Goal: Task Accomplishment & Management: Manage account settings

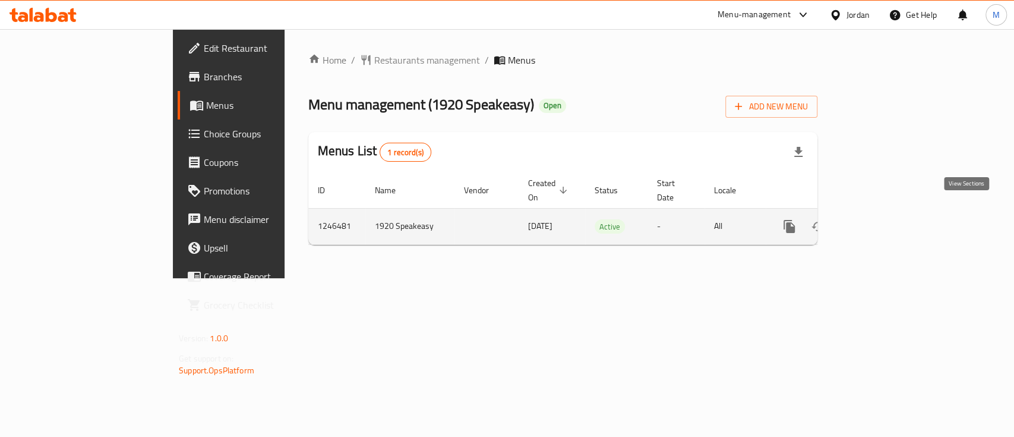
click at [890, 220] on link "enhanced table" at bounding box center [875, 226] width 29 height 29
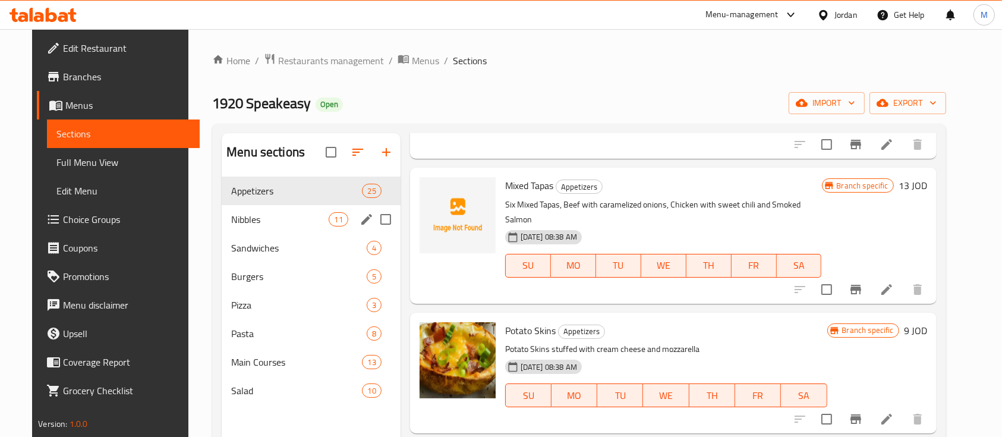
click at [265, 210] on div "Nibbles 11" at bounding box center [311, 219] width 179 height 29
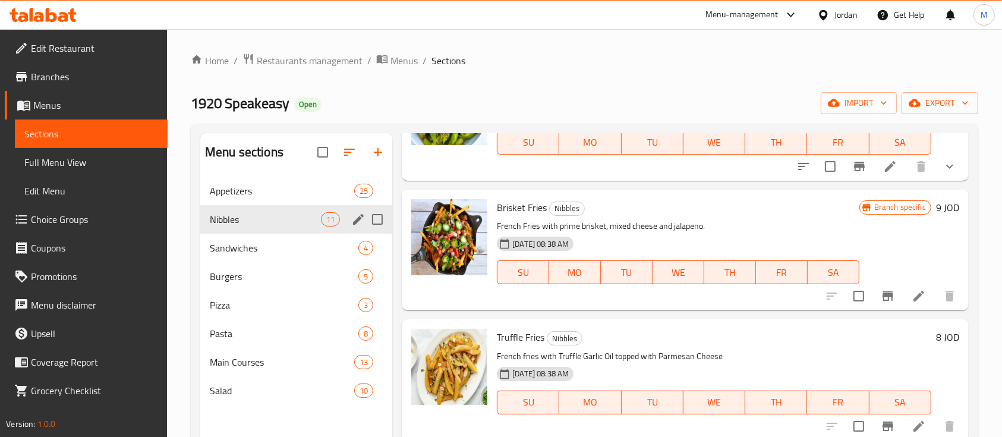
scroll to position [1051, 0]
click at [291, 194] on span "Appetizers" at bounding box center [265, 191] width 111 height 14
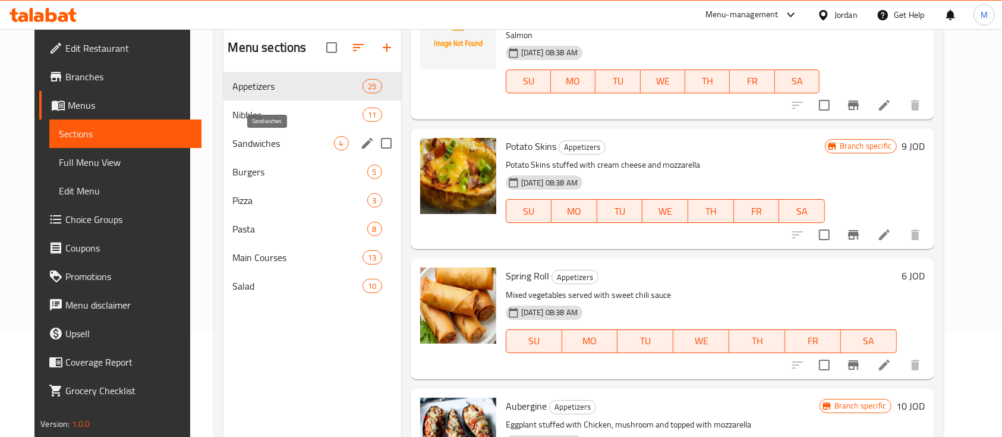
scroll to position [8, 0]
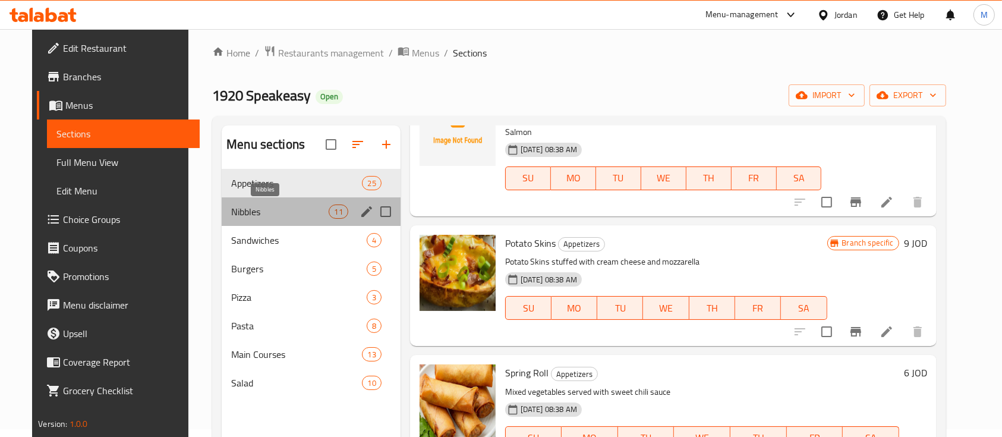
click at [279, 217] on span "Nibbles" at bounding box center [279, 211] width 97 height 14
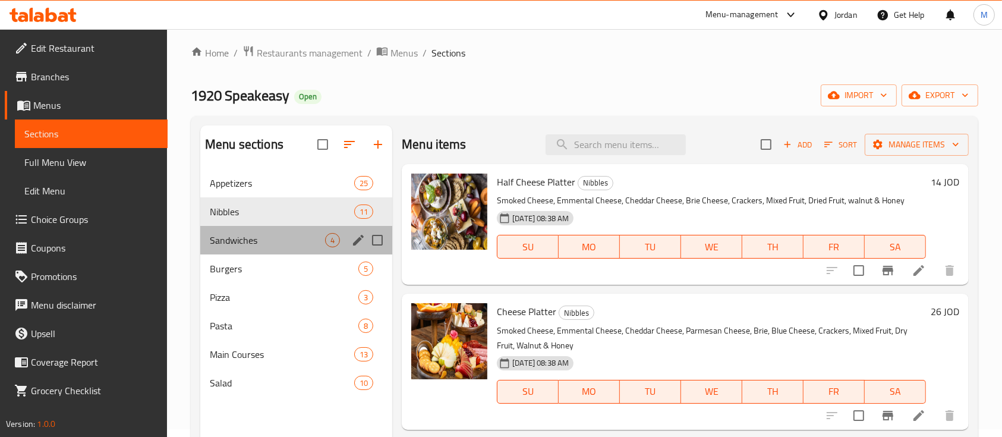
click at [234, 231] on div "Sandwiches 4" at bounding box center [296, 240] width 192 height 29
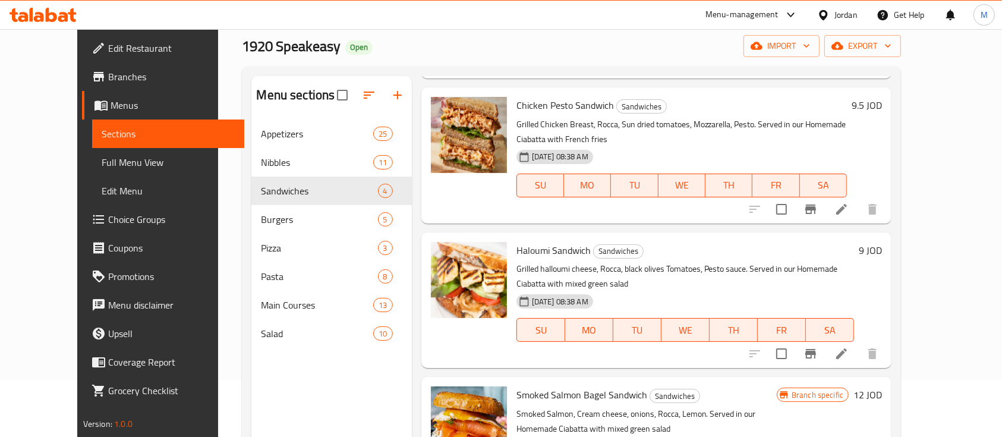
scroll to position [87, 0]
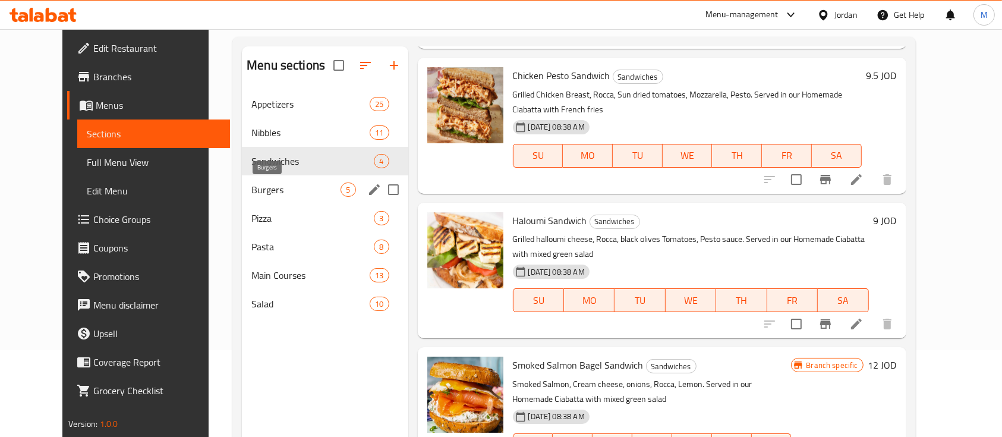
click at [271, 191] on span "Burgers" at bounding box center [295, 189] width 89 height 14
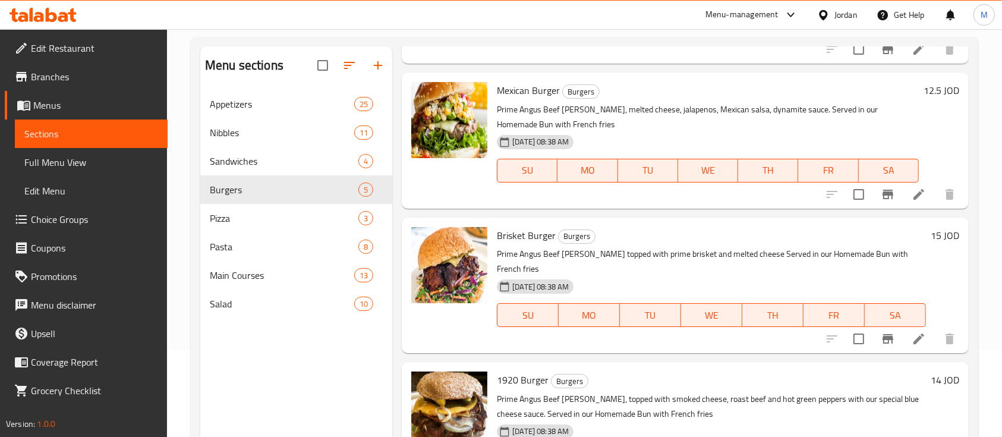
click at [349, 65] on icon "button" at bounding box center [349, 65] width 11 height 7
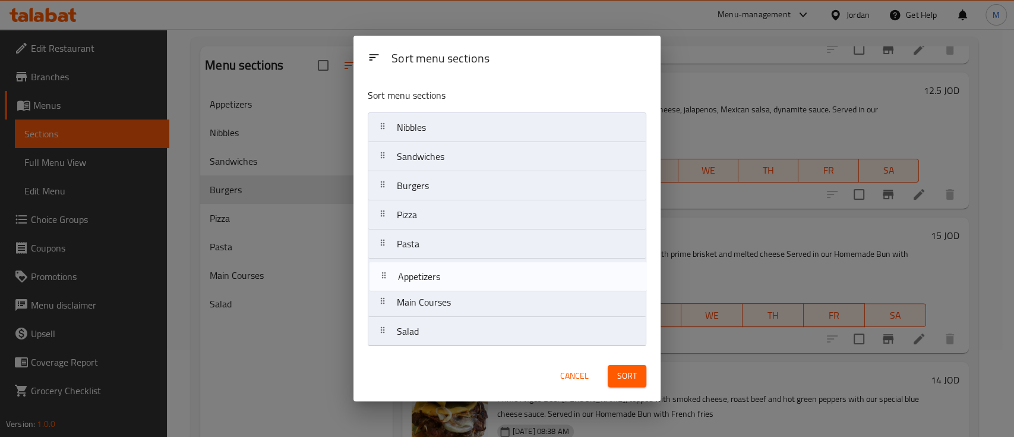
drag, startPoint x: 407, startPoint y: 130, endPoint x: 420, endPoint y: 282, distance: 153.3
click at [408, 283] on nav "Appetizers Nibbles Sandwiches Burgers Pizza Pasta Main Courses Salad" at bounding box center [507, 229] width 279 height 234
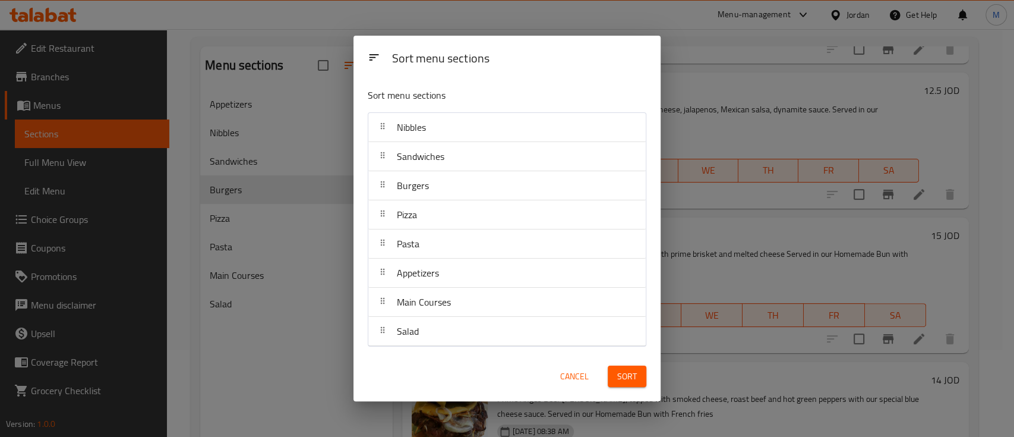
click at [633, 366] on button "Sort" at bounding box center [627, 376] width 39 height 22
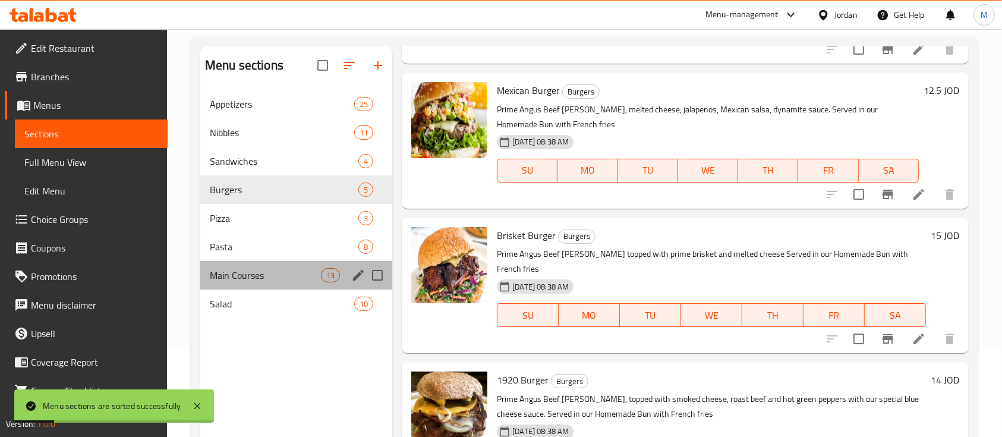
click at [305, 283] on div "Main Courses 13" at bounding box center [296, 275] width 192 height 29
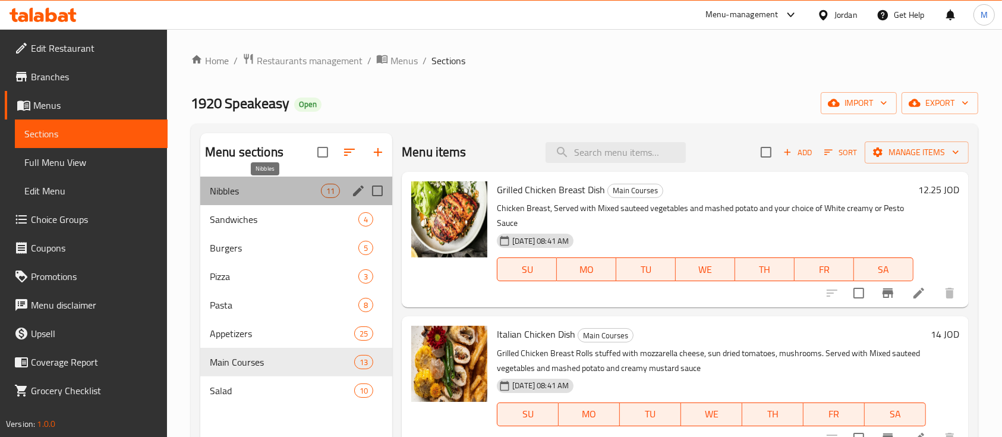
click at [276, 197] on span "Nibbles" at bounding box center [265, 191] width 111 height 14
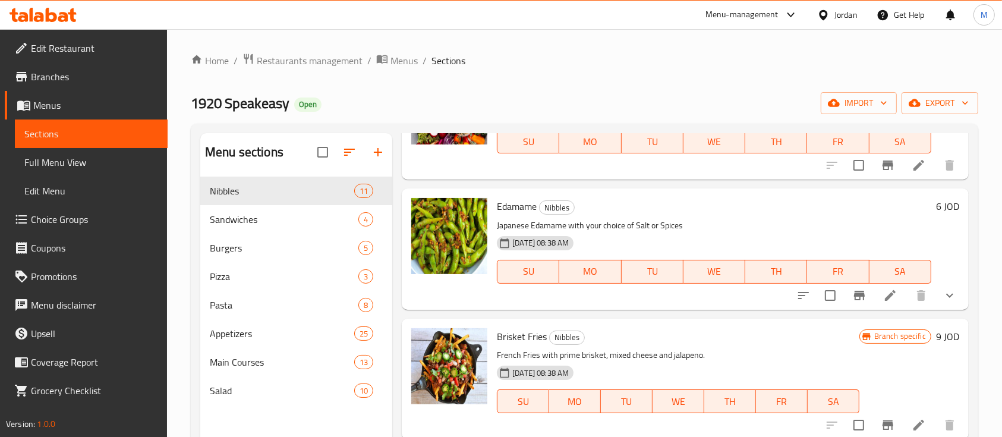
scroll to position [1051, 0]
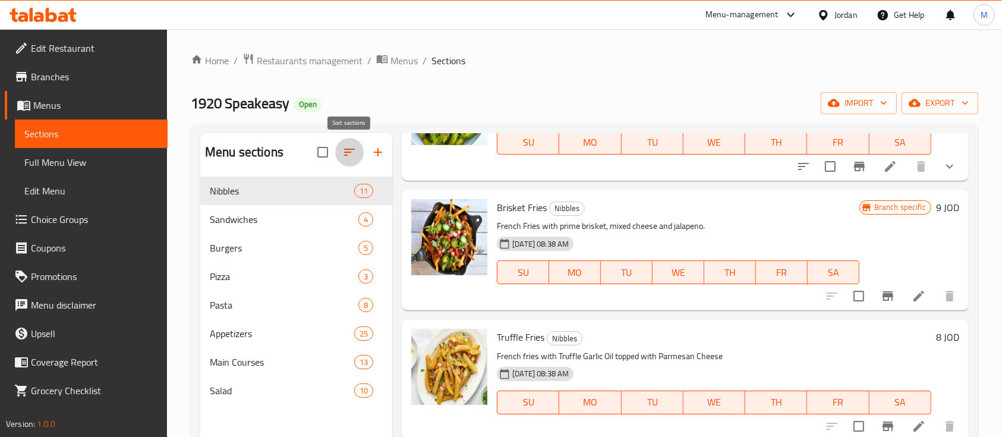
click at [348, 156] on icon "button" at bounding box center [349, 152] width 14 height 14
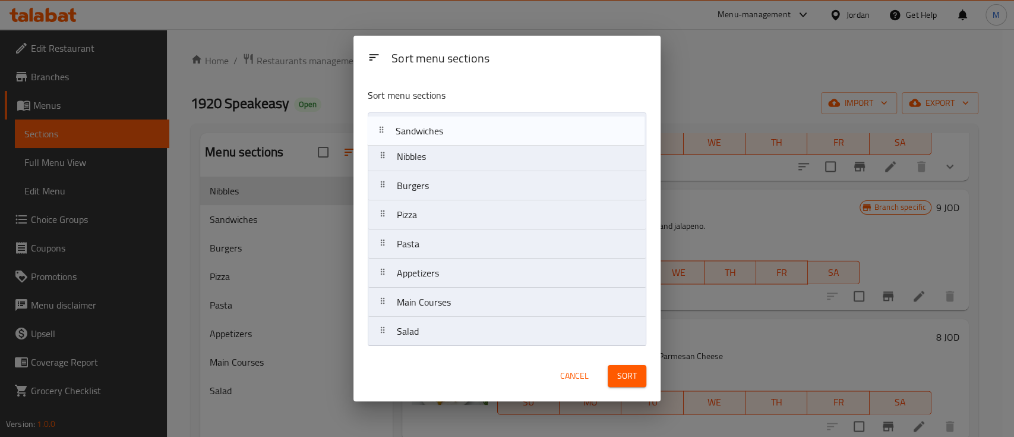
drag, startPoint x: 417, startPoint y: 153, endPoint x: 416, endPoint y: 131, distance: 22.0
click at [416, 131] on nav "Nibbles Sandwiches Burgers Pizza Pasta Appetizers Main Courses Salad" at bounding box center [507, 229] width 279 height 234
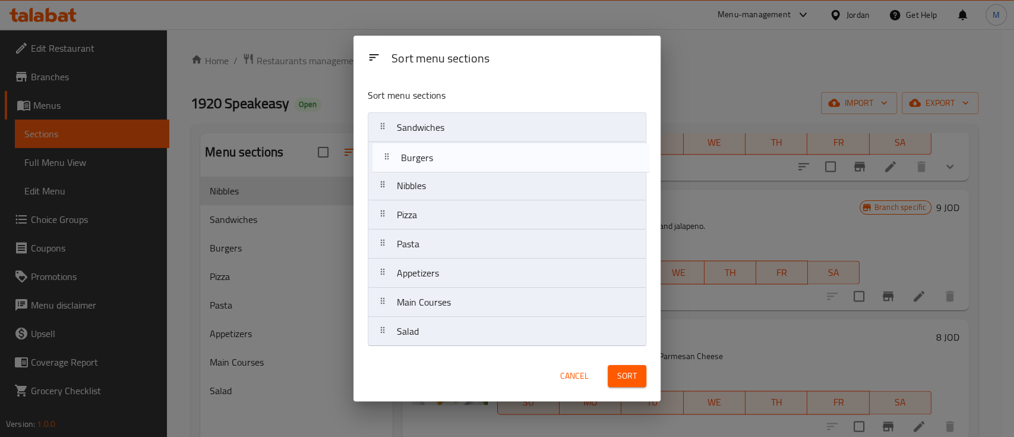
click at [423, 165] on nav "Sandwiches Nibbles Burgers Pizza Pasta Appetizers Main Courses Salad" at bounding box center [507, 229] width 279 height 234
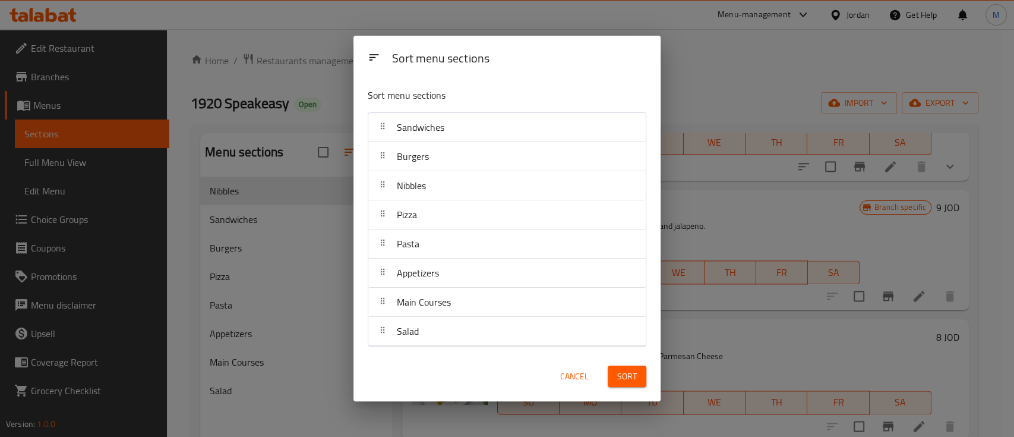
click at [632, 379] on span "Sort" at bounding box center [627, 376] width 20 height 15
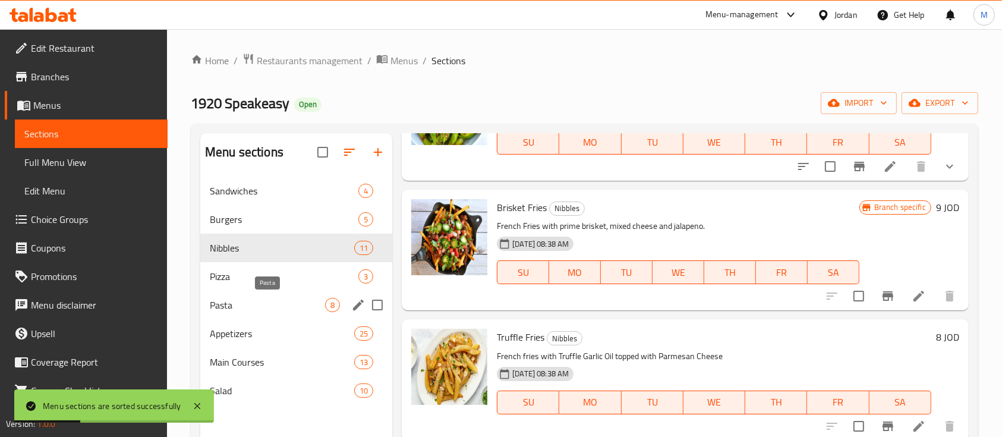
click at [258, 302] on span "Pasta" at bounding box center [267, 305] width 115 height 14
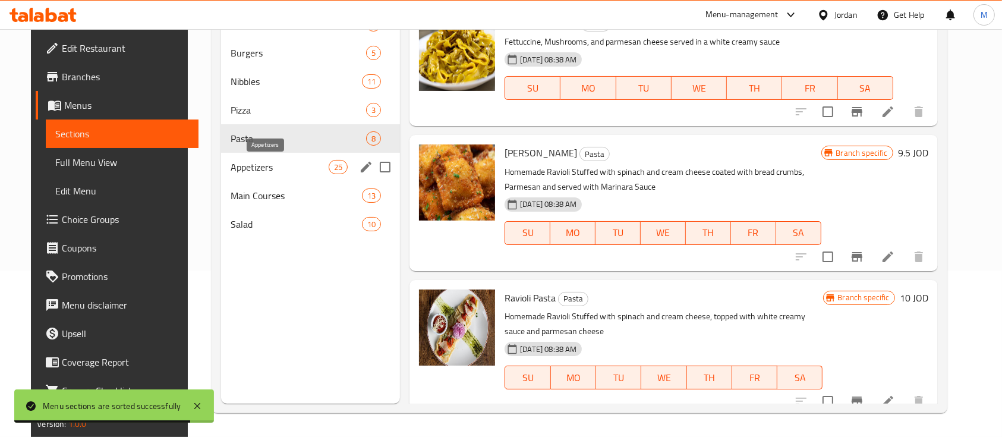
click at [246, 168] on span "Appetizers" at bounding box center [280, 167] width 98 height 14
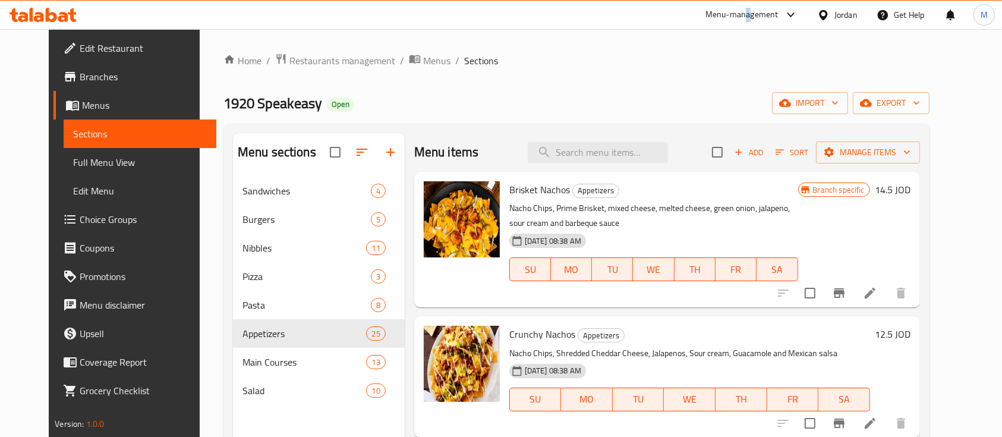
click at [748, 8] on div "Menu-management" at bounding box center [741, 15] width 73 height 14
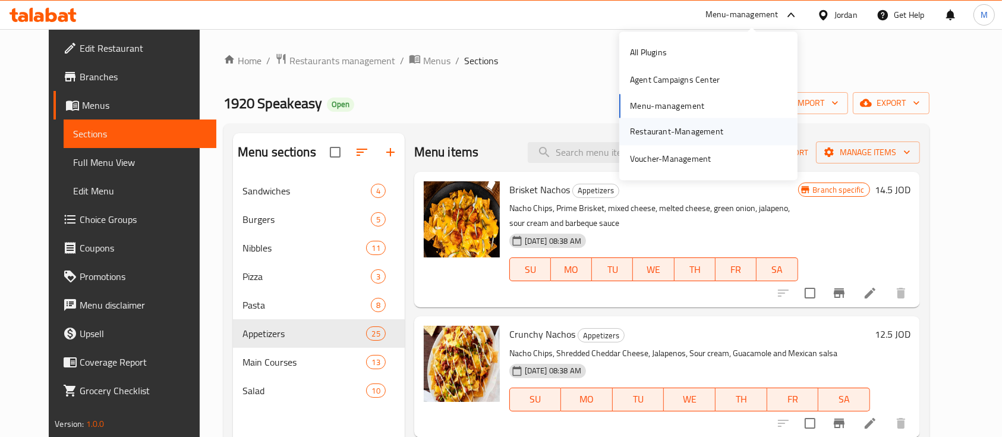
click at [701, 125] on div "Restaurant-Management" at bounding box center [676, 131] width 93 height 13
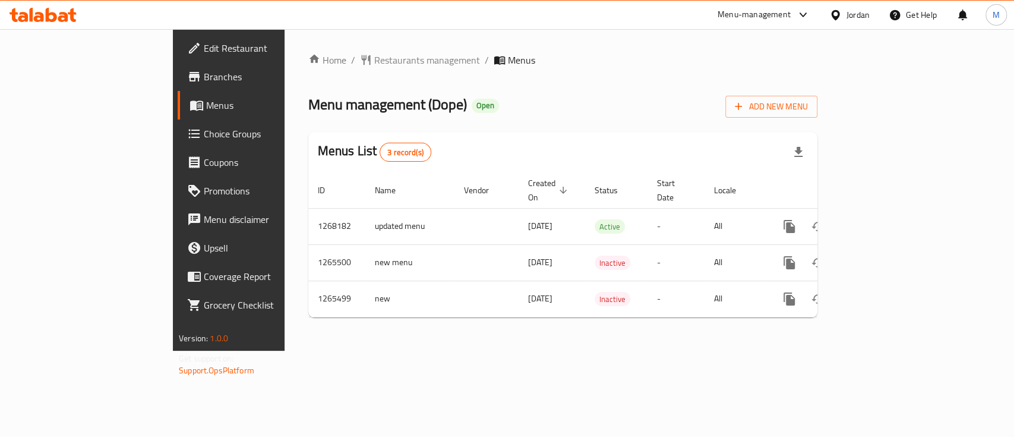
click at [204, 79] on span "Branches" at bounding box center [268, 77] width 129 height 14
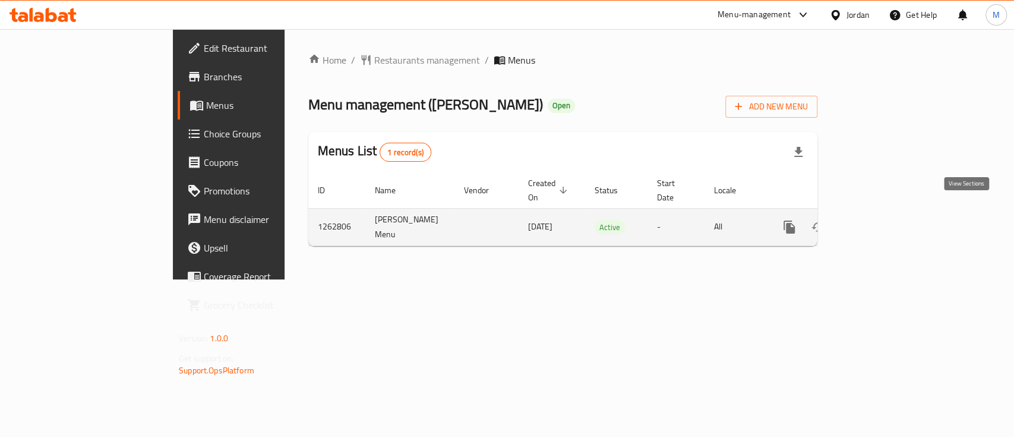
click at [882, 220] on icon "enhanced table" at bounding box center [875, 227] width 14 height 14
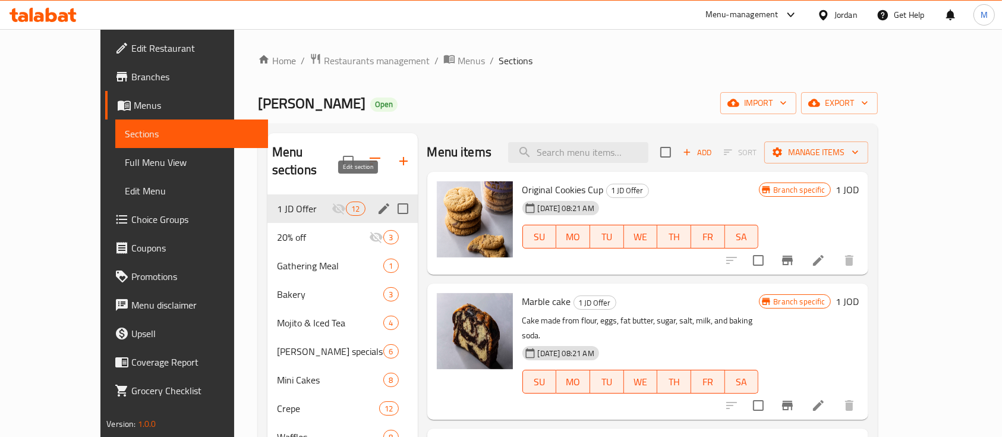
click at [377, 201] on icon "edit" at bounding box center [384, 208] width 14 height 14
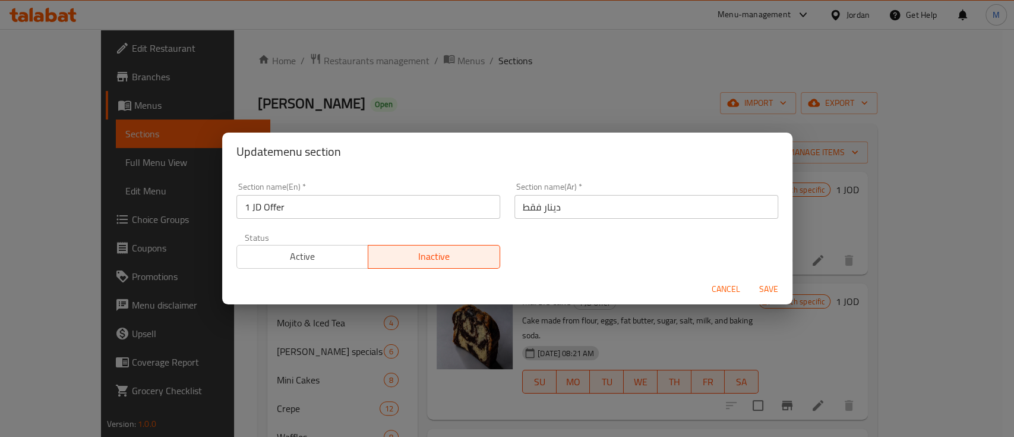
drag, startPoint x: 344, startPoint y: 249, endPoint x: 376, endPoint y: 244, distance: 32.5
click at [343, 248] on span "Active" at bounding box center [303, 256] width 122 height 17
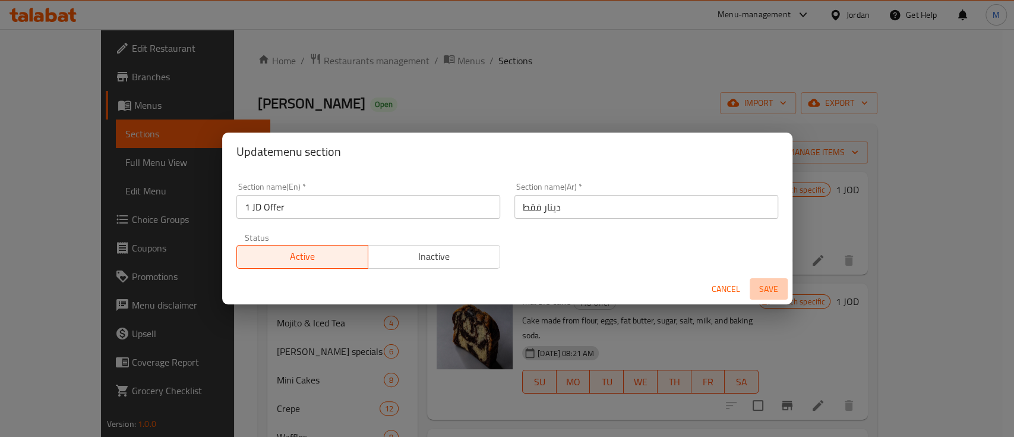
click at [778, 286] on span "Save" at bounding box center [769, 289] width 29 height 15
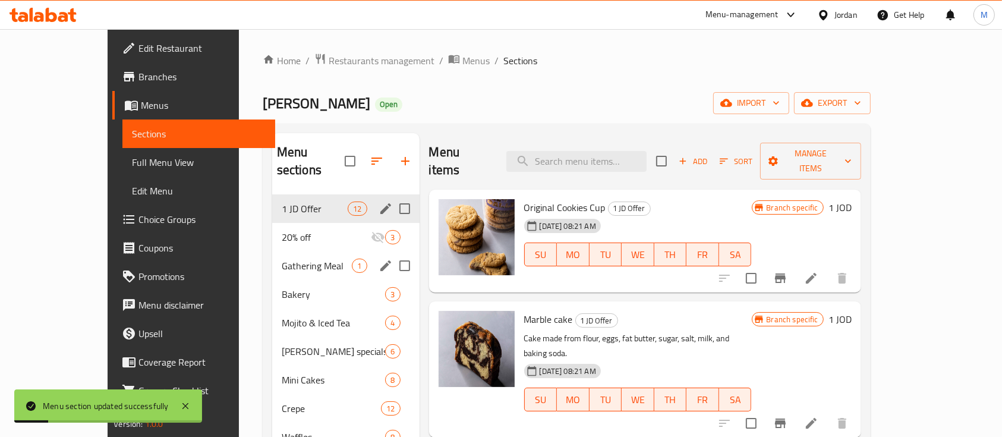
click at [380, 260] on icon "edit" at bounding box center [385, 265] width 11 height 11
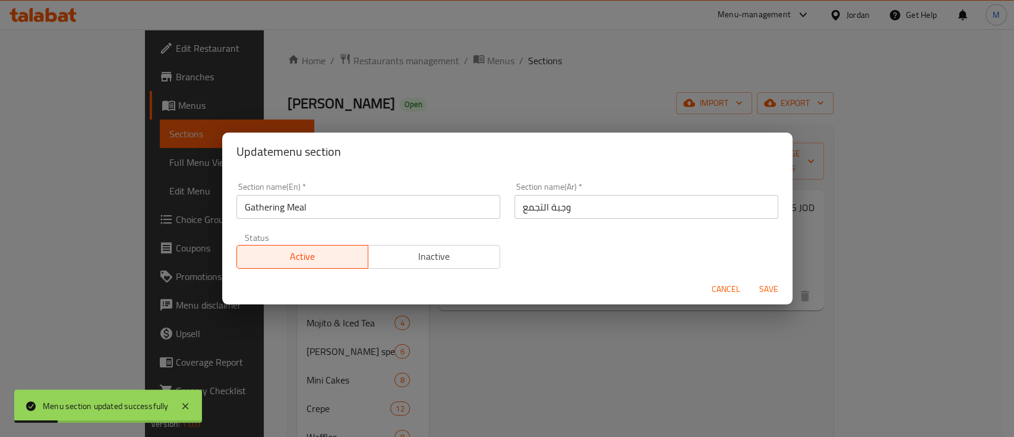
click at [432, 254] on span "Inactive" at bounding box center [434, 256] width 122 height 17
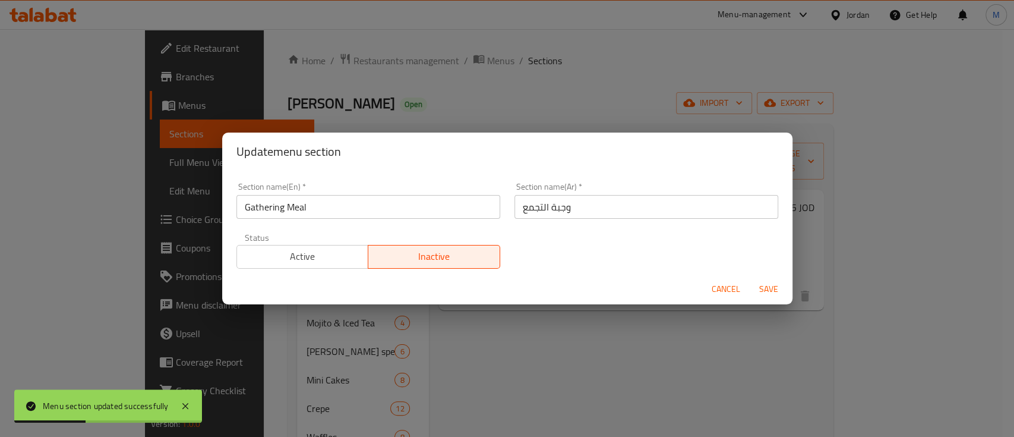
click at [776, 286] on span "Save" at bounding box center [769, 289] width 29 height 15
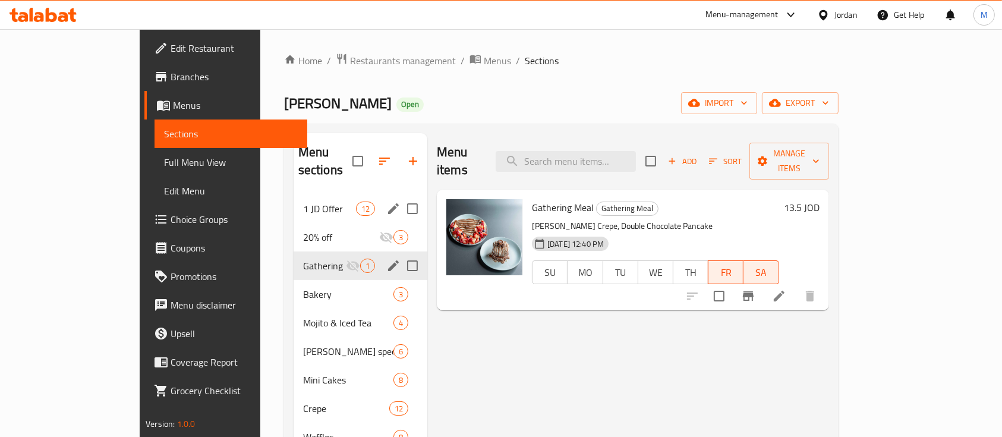
click at [736, 16] on div "Menu-management" at bounding box center [741, 15] width 73 height 14
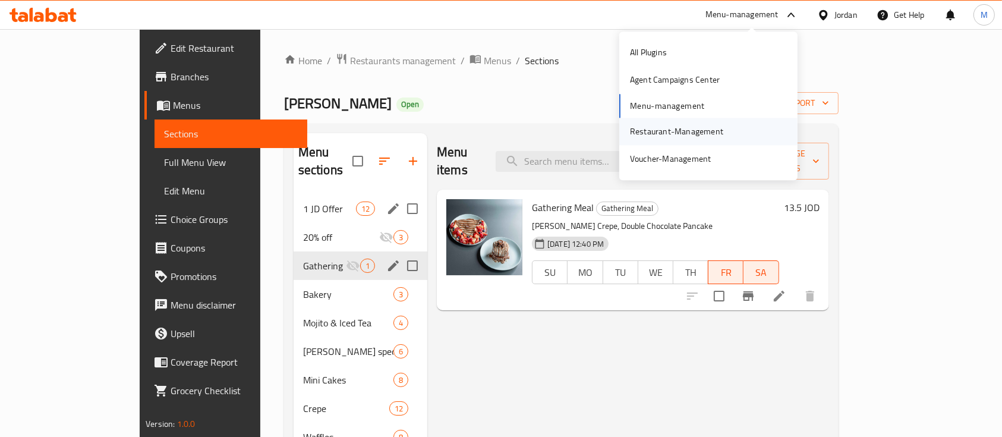
click at [720, 131] on div "Restaurant-Management" at bounding box center [676, 131] width 93 height 13
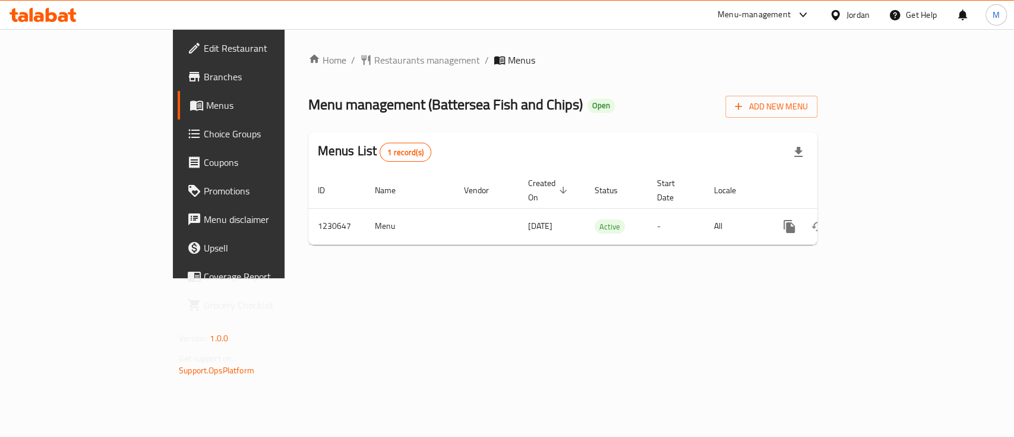
click at [204, 84] on span "Branches" at bounding box center [268, 77] width 129 height 14
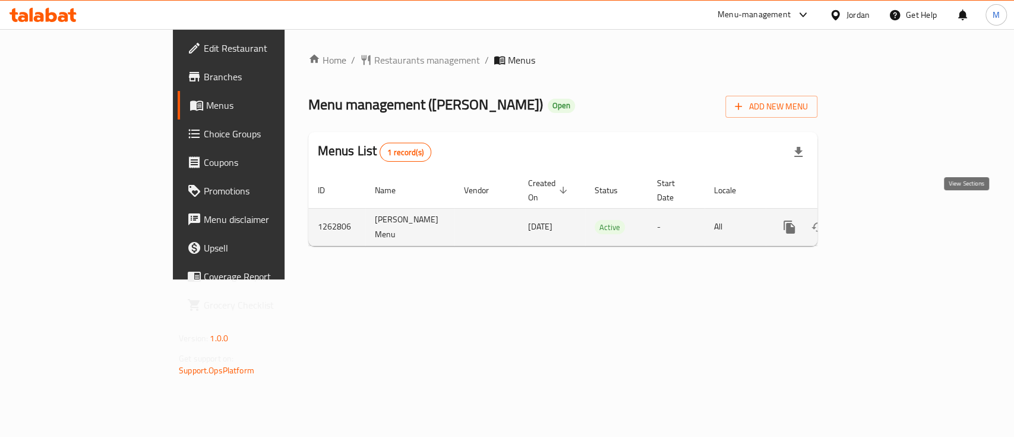
click at [882, 220] on icon "enhanced table" at bounding box center [875, 227] width 14 height 14
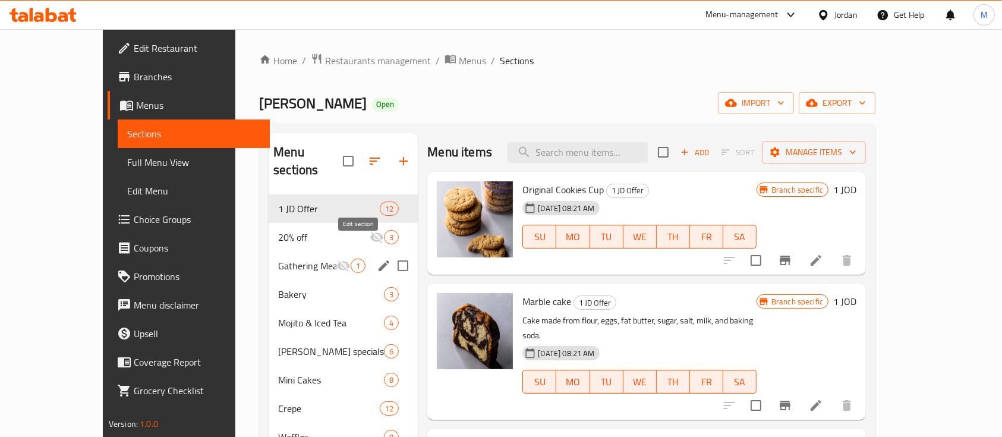
click at [375, 257] on button "edit" at bounding box center [384, 266] width 18 height 18
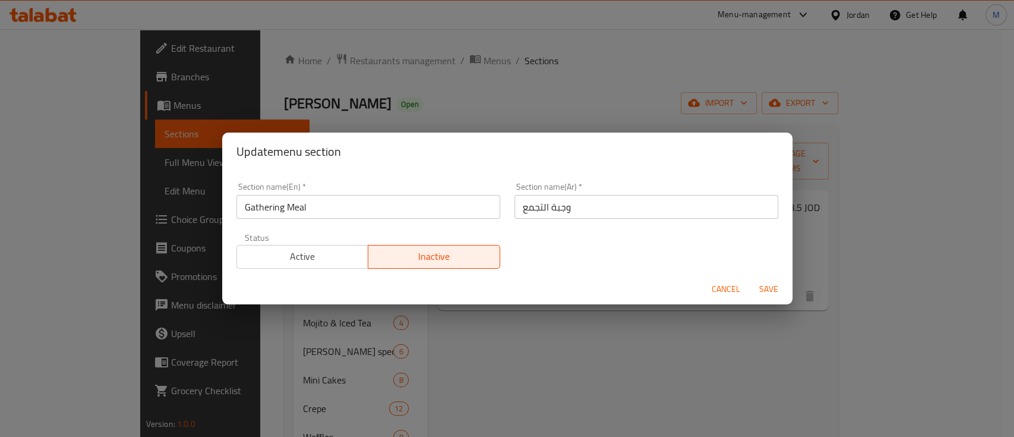
click at [329, 253] on span "Active" at bounding box center [303, 256] width 122 height 17
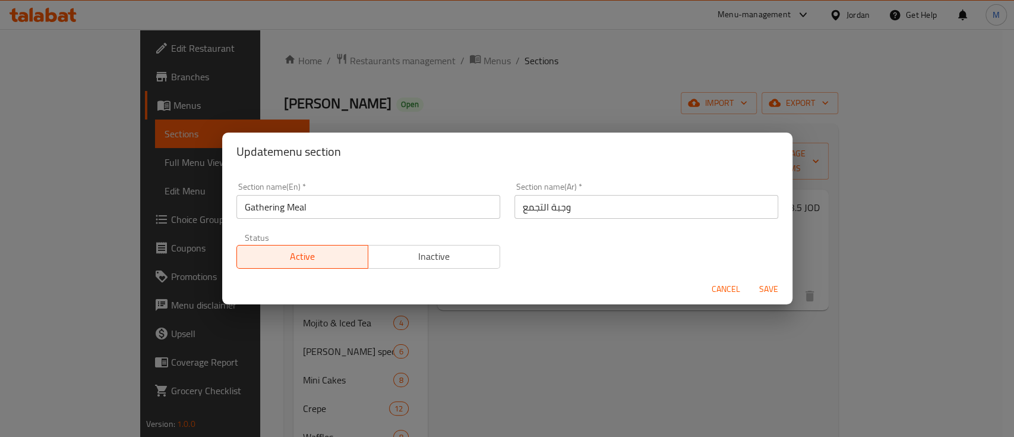
click at [762, 285] on span "Save" at bounding box center [769, 289] width 29 height 15
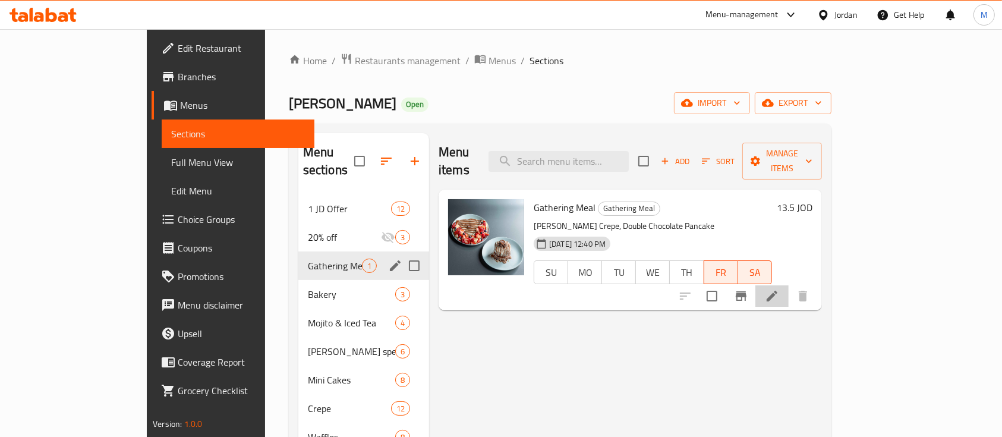
click at [789, 288] on li at bounding box center [771, 295] width 33 height 21
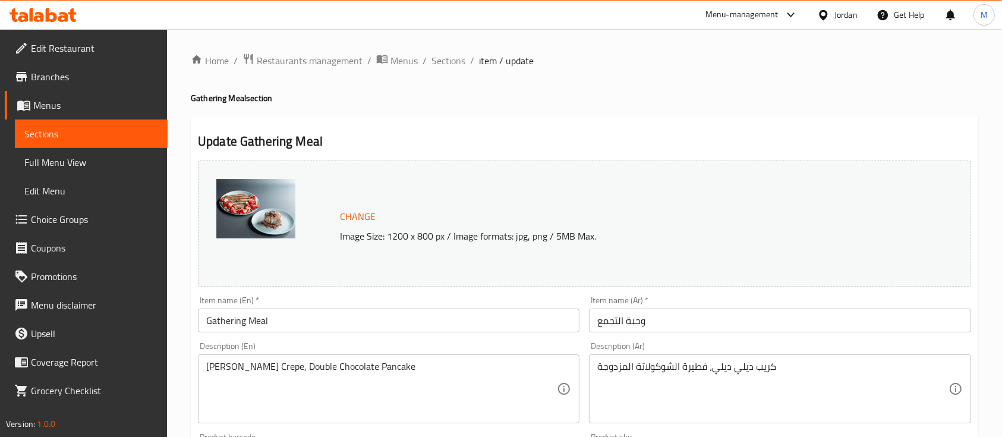
click at [80, 102] on span "Menus" at bounding box center [95, 105] width 125 height 14
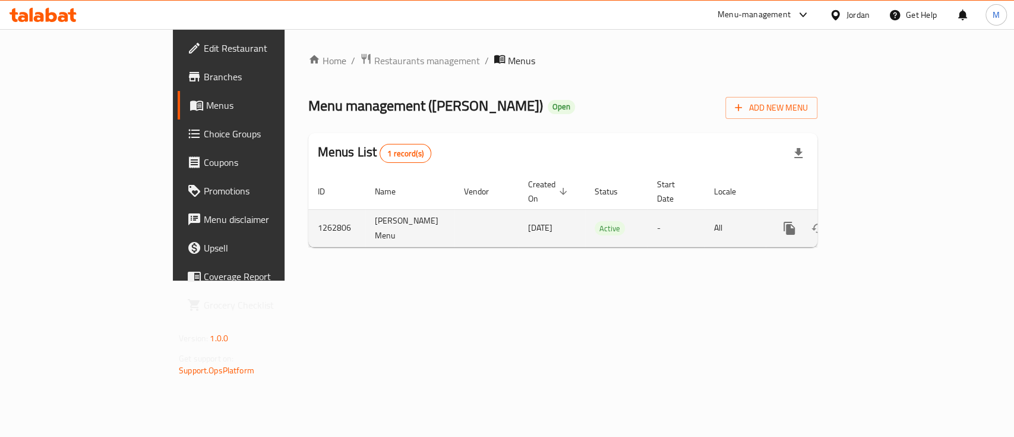
click at [882, 221] on icon "enhanced table" at bounding box center [875, 228] width 14 height 14
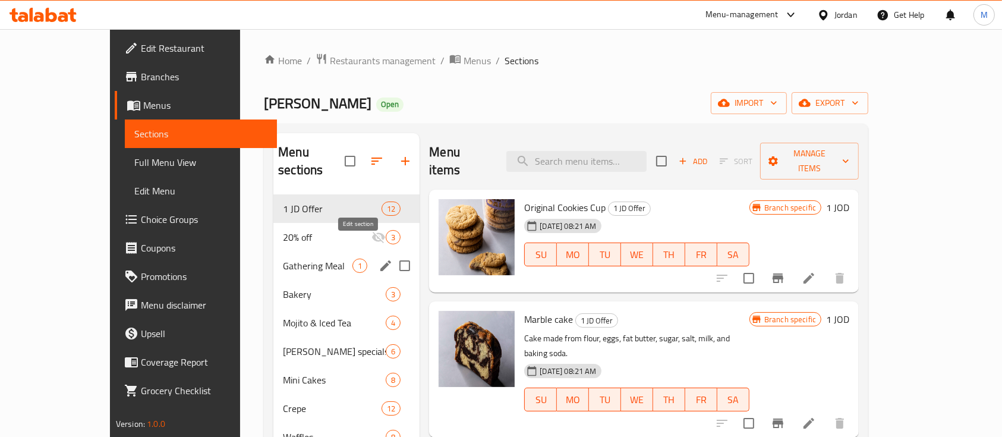
click at [379, 258] on icon "edit" at bounding box center [386, 265] width 14 height 14
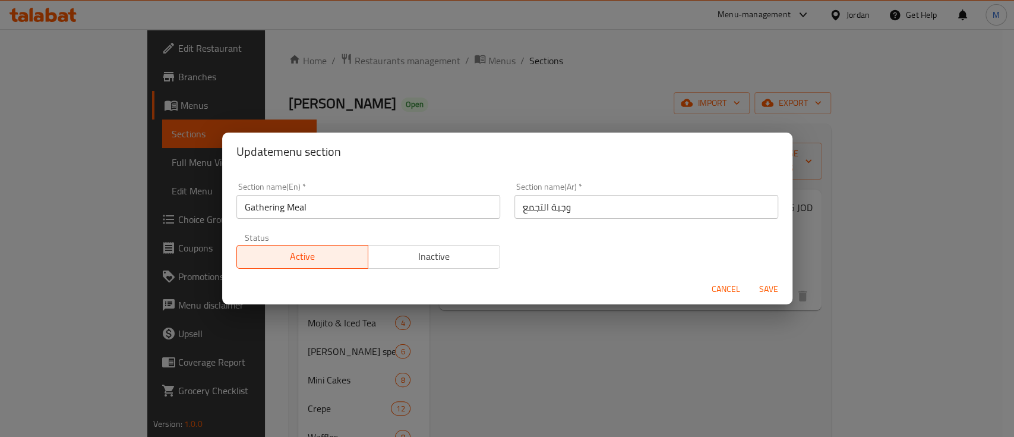
click at [464, 258] on span "Inactive" at bounding box center [434, 256] width 122 height 17
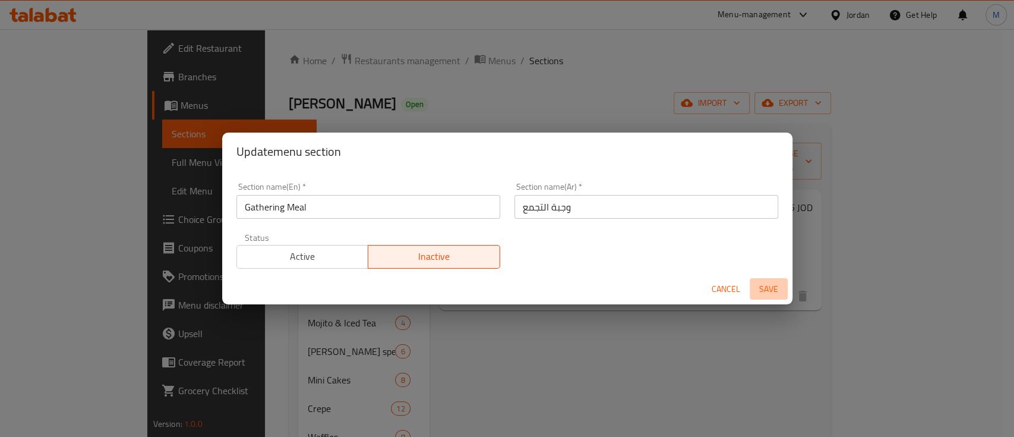
click at [767, 289] on span "Save" at bounding box center [769, 289] width 29 height 15
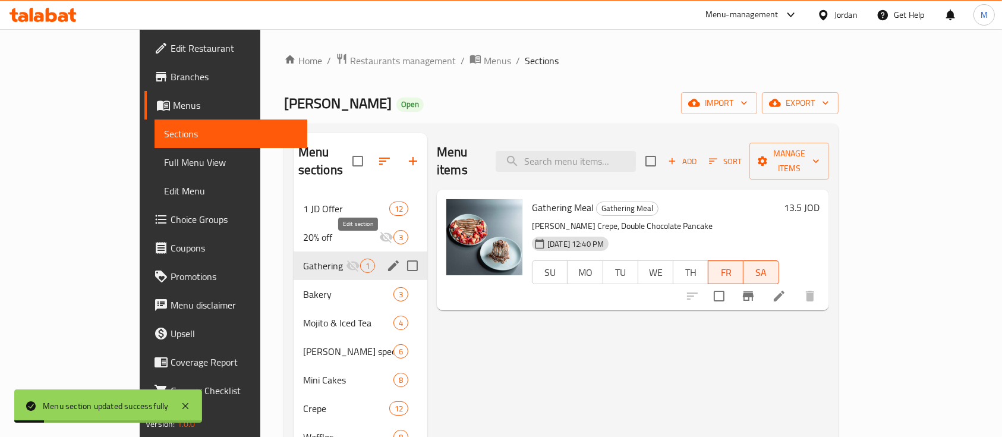
click at [386, 258] on icon "edit" at bounding box center [393, 265] width 14 height 14
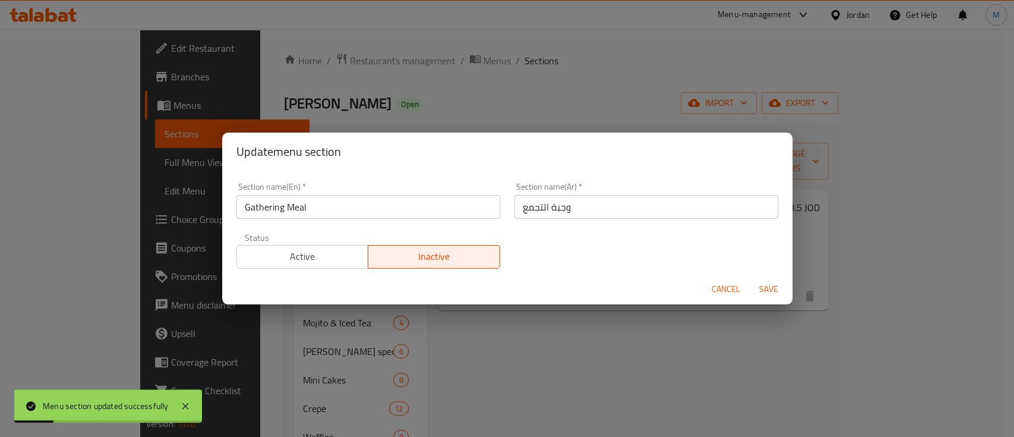
click at [328, 254] on span "Active" at bounding box center [303, 256] width 122 height 17
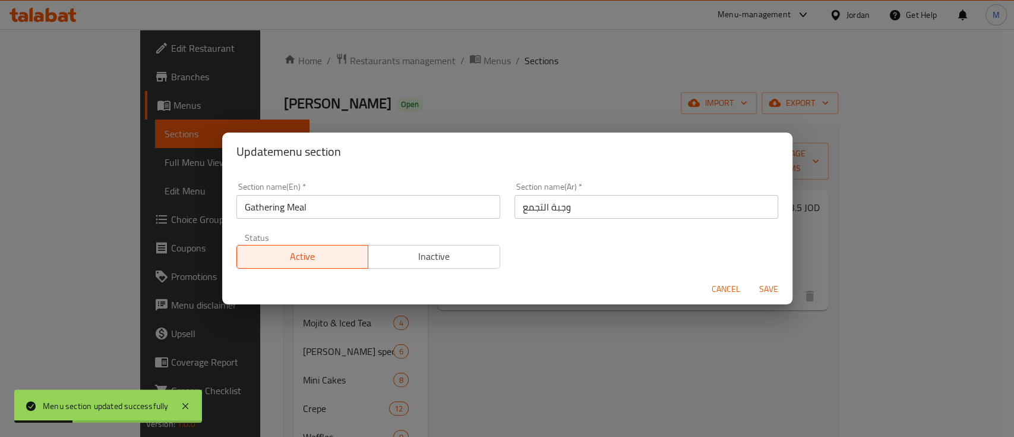
click at [759, 289] on span "Save" at bounding box center [769, 289] width 29 height 15
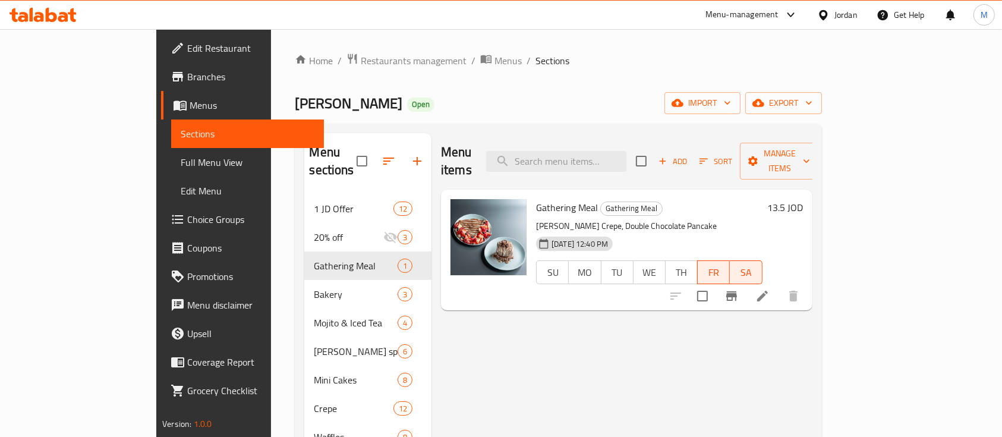
click at [746, 17] on div "Menu-management" at bounding box center [741, 15] width 73 height 14
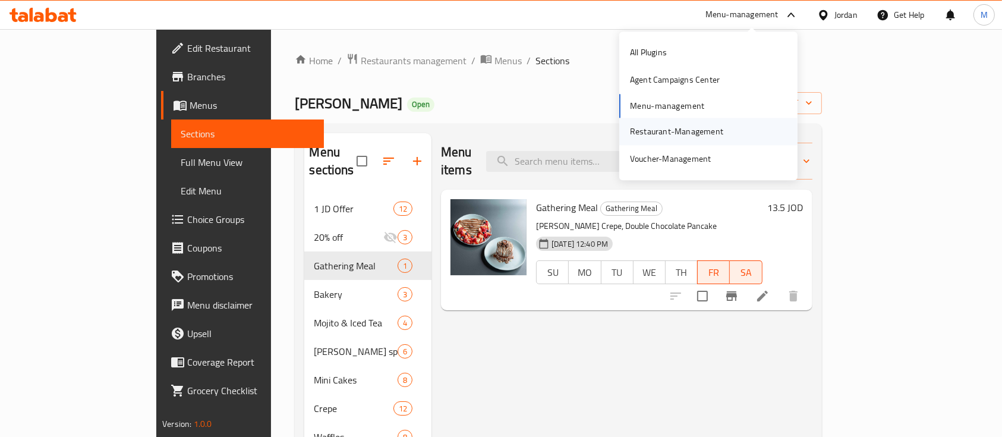
click at [688, 127] on div "Restaurant-Management" at bounding box center [676, 131] width 93 height 13
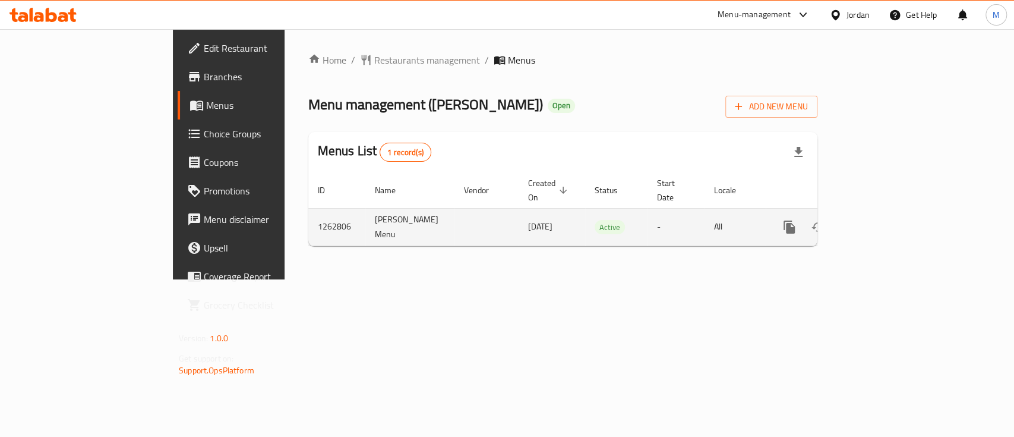
click at [881, 222] on icon "enhanced table" at bounding box center [875, 227] width 11 height 11
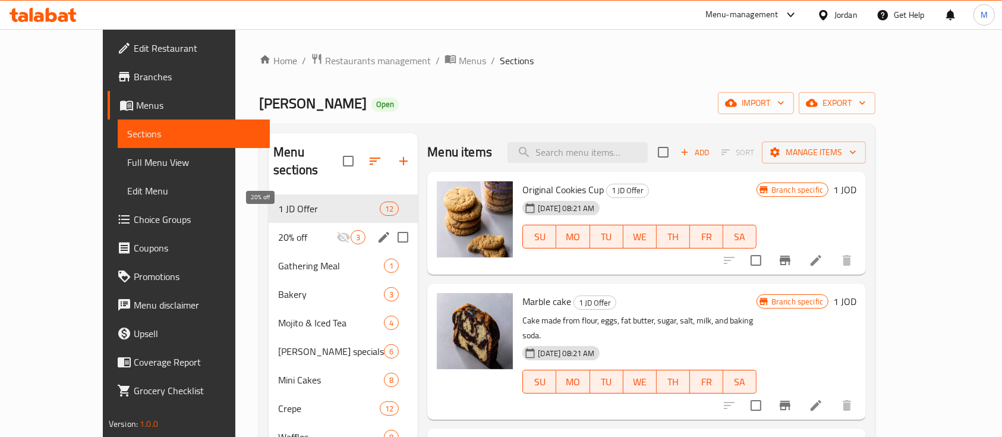
click at [285, 230] on span "20% off" at bounding box center [307, 237] width 58 height 14
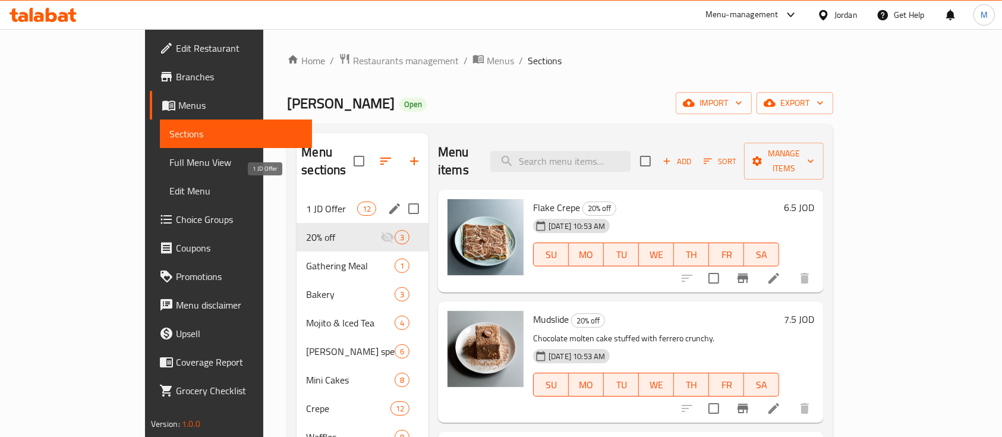
click at [306, 201] on span "1 JD Offer" at bounding box center [331, 208] width 51 height 14
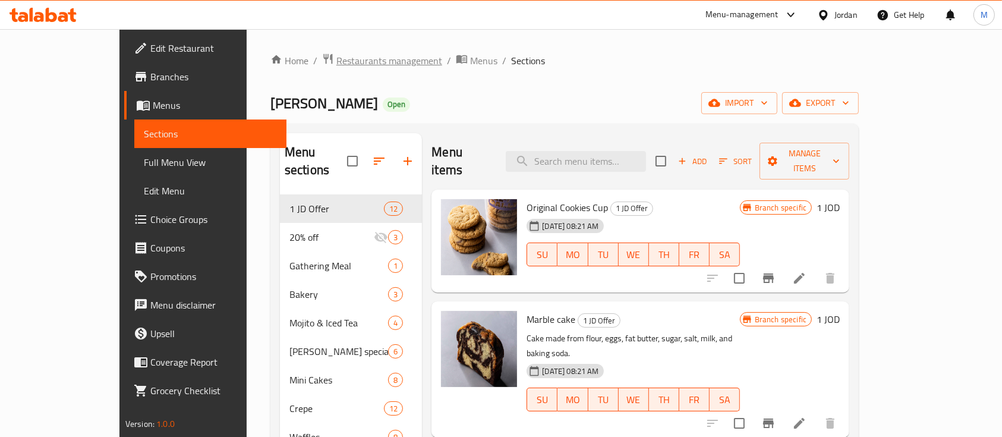
click at [336, 62] on span "Restaurants management" at bounding box center [389, 60] width 106 height 14
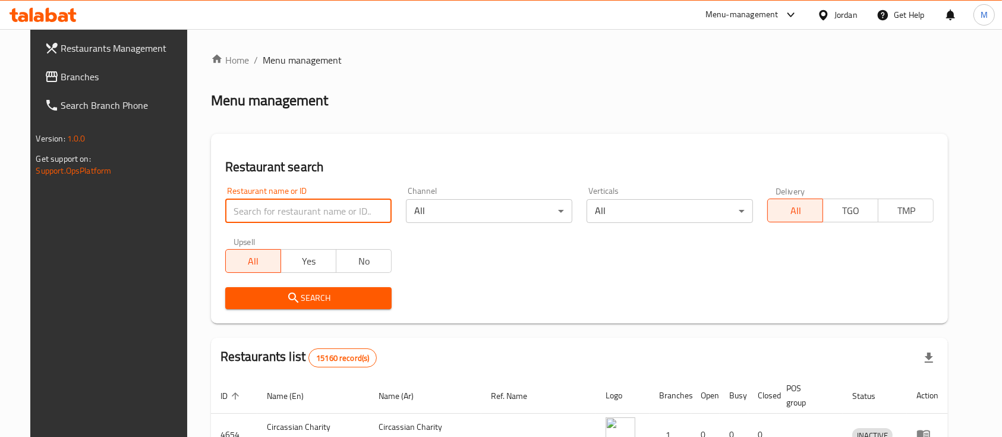
click at [333, 221] on input "search" at bounding box center [308, 211] width 166 height 24
type input "good vibes"
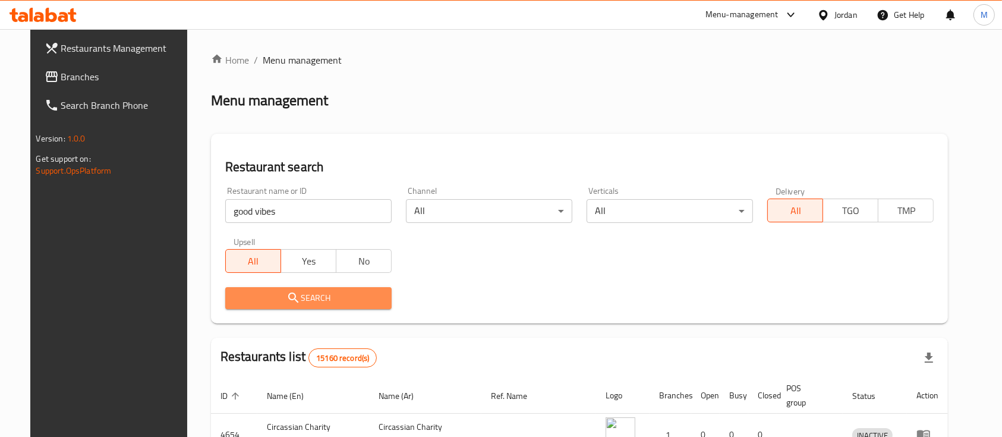
click at [325, 305] on button "Search" at bounding box center [308, 298] width 166 height 22
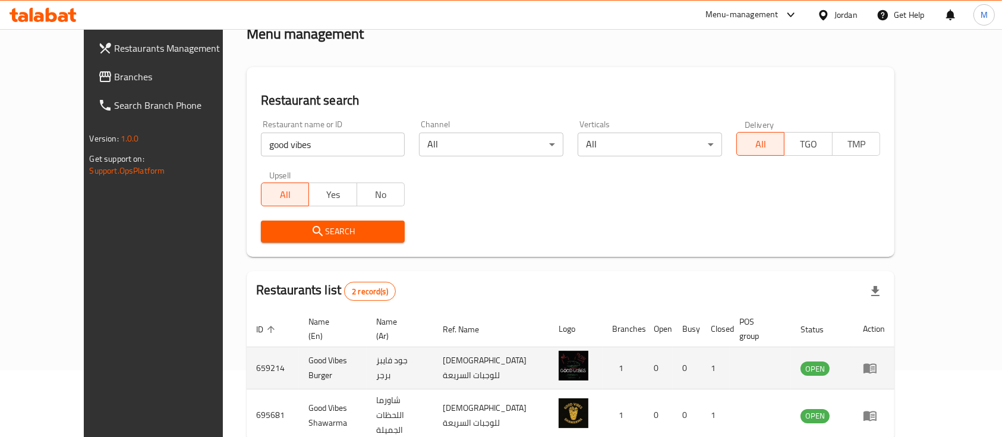
scroll to position [111, 0]
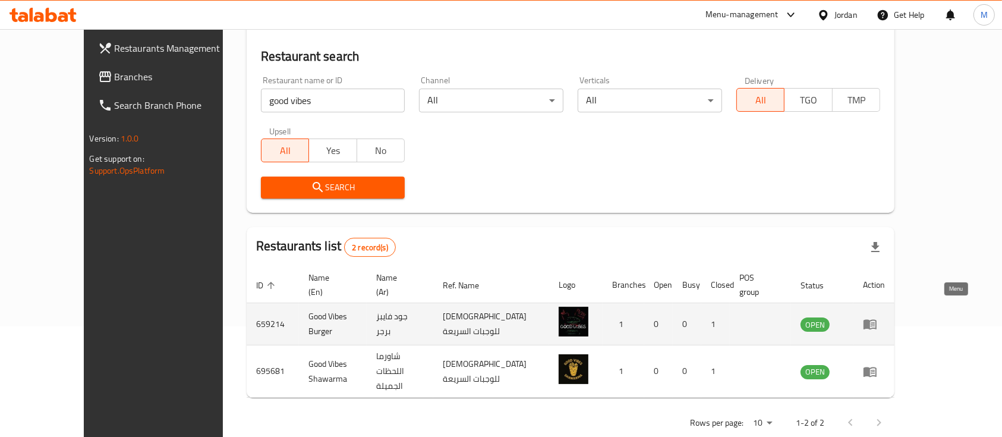
click at [876, 320] on icon "enhanced table" at bounding box center [869, 325] width 13 height 10
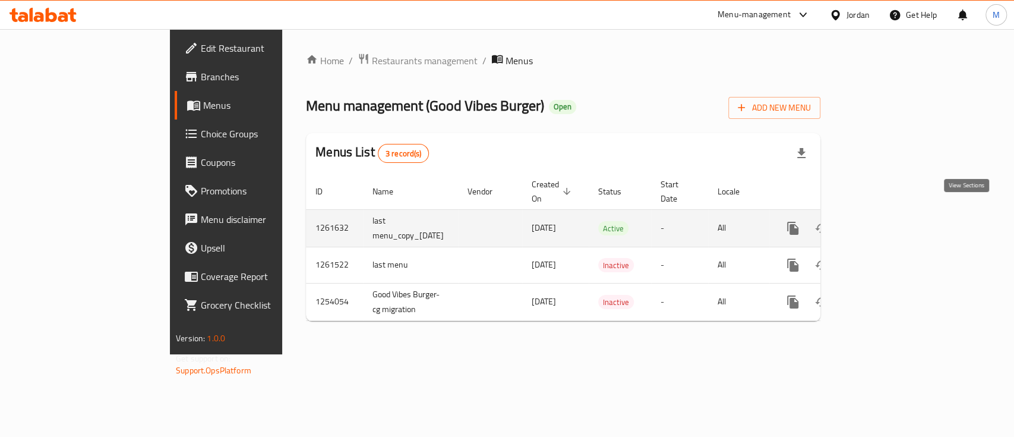
click at [886, 221] on icon "enhanced table" at bounding box center [879, 228] width 14 height 14
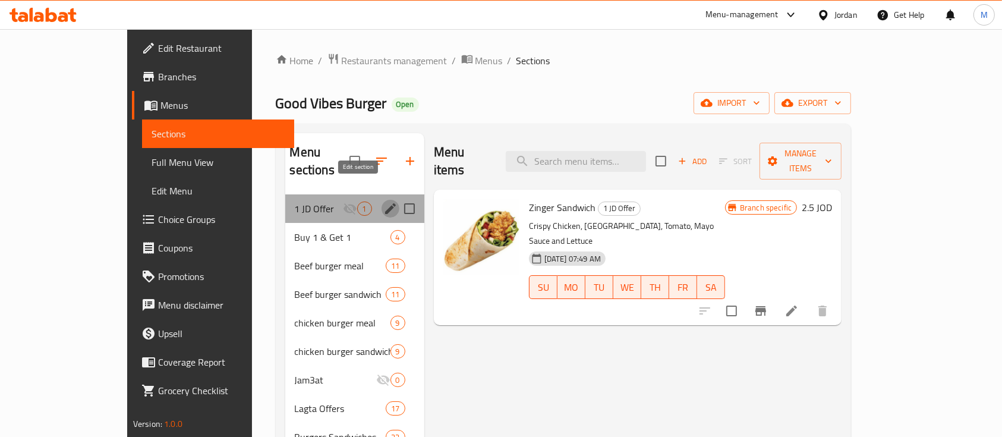
click at [381, 200] on button "edit" at bounding box center [390, 209] width 18 height 18
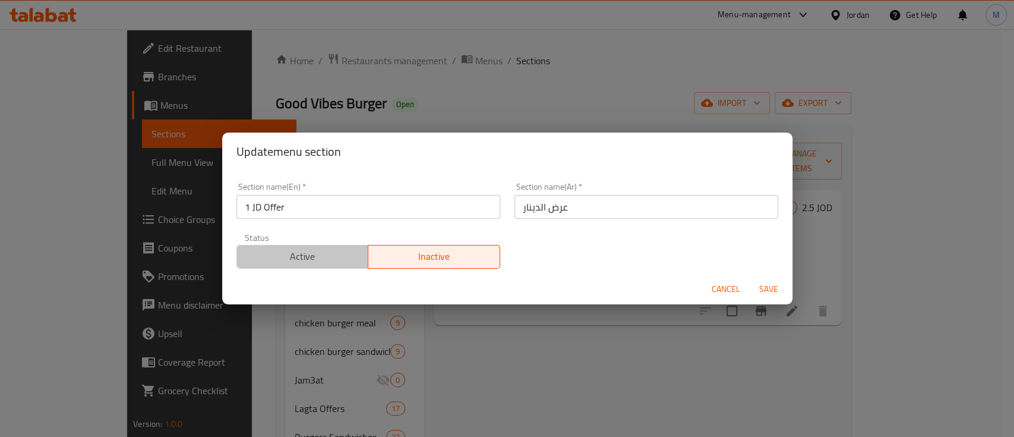
click at [328, 253] on span "Active" at bounding box center [303, 256] width 122 height 17
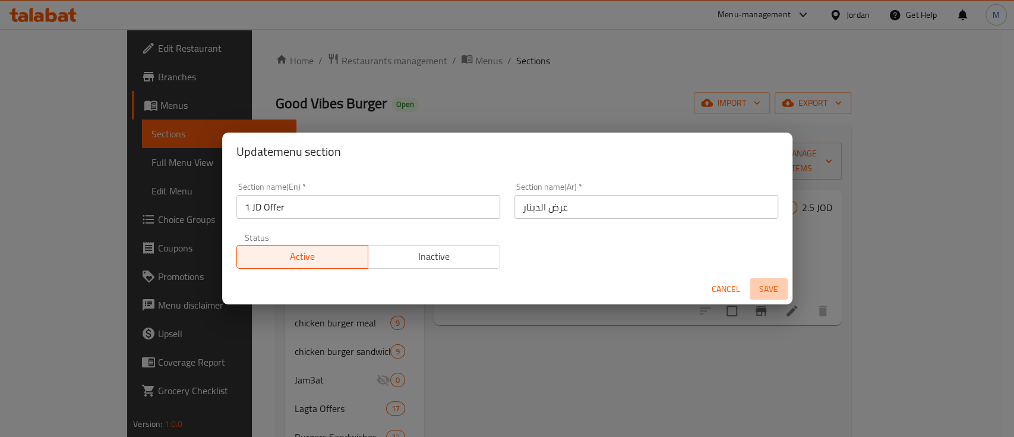
click at [780, 280] on button "Save" at bounding box center [769, 289] width 38 height 22
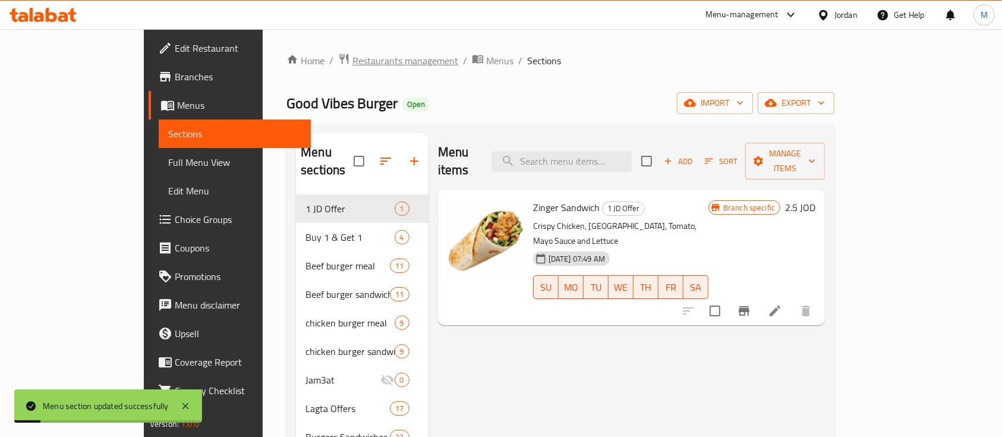
click at [352, 56] on span "Restaurants management" at bounding box center [405, 60] width 106 height 14
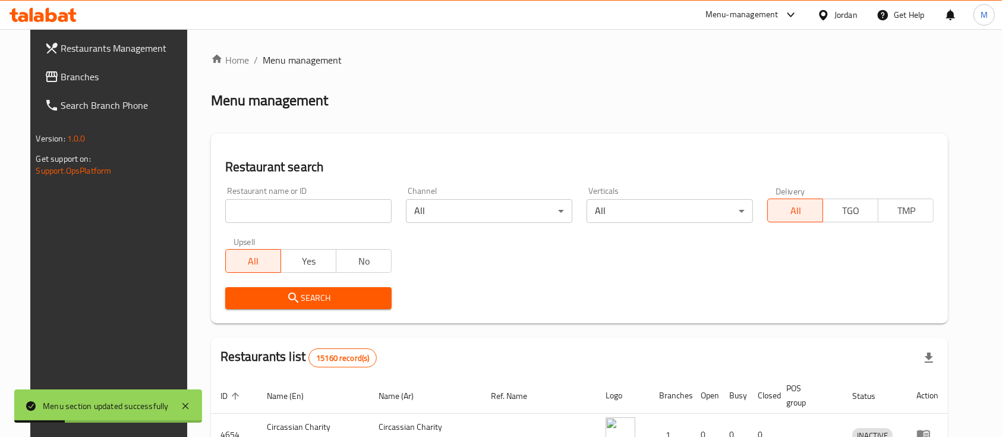
click at [278, 206] on input "search" at bounding box center [308, 211] width 166 height 24
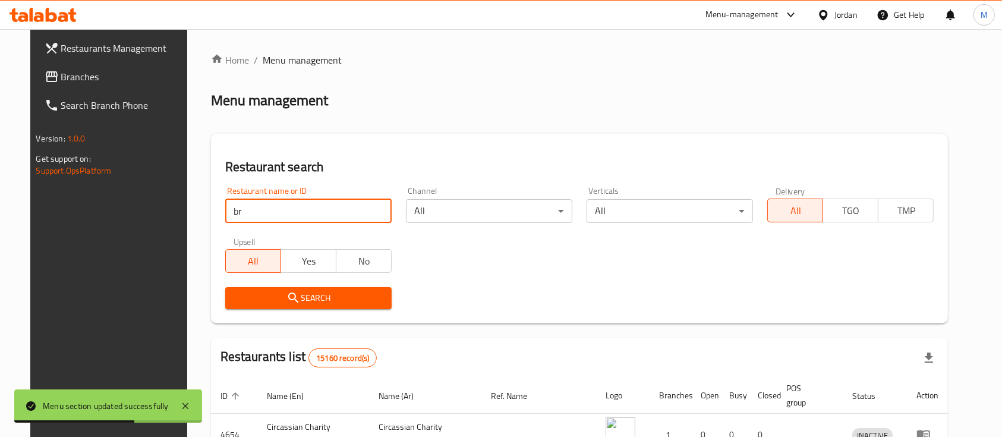
type input "brisket burger"
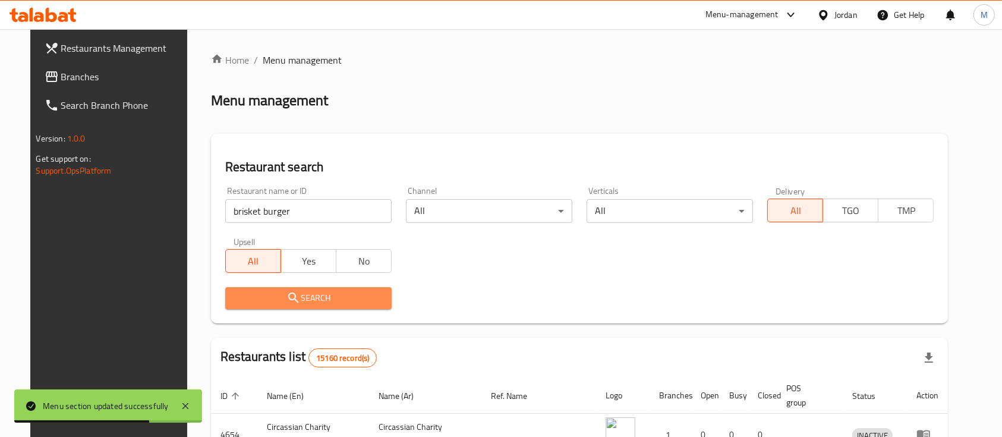
click at [299, 294] on span "Search" at bounding box center [308, 298] width 147 height 15
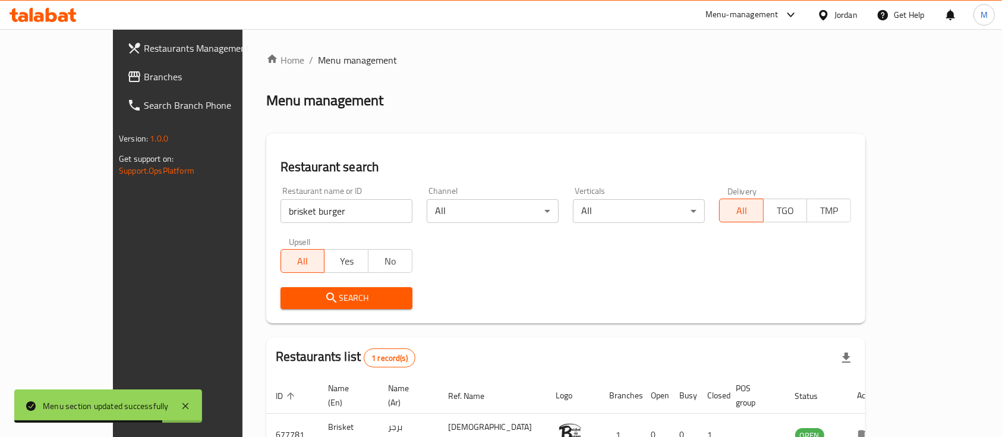
scroll to position [70, 0]
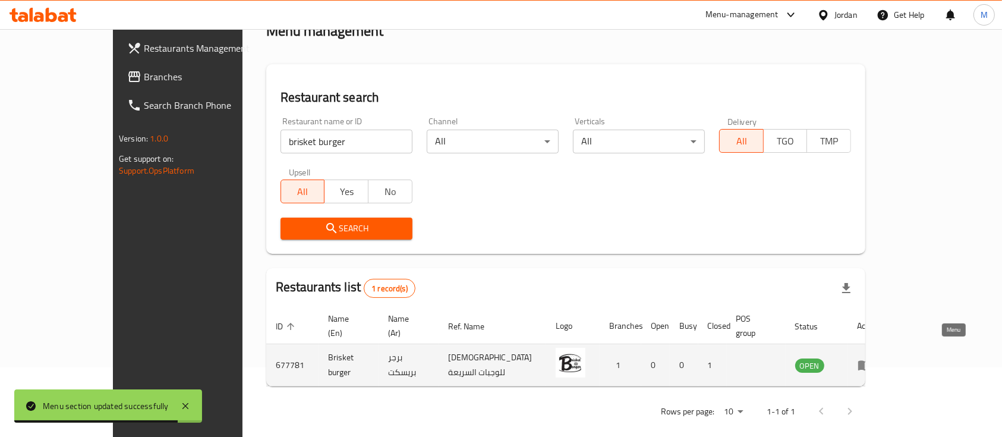
click at [871, 361] on icon "enhanced table" at bounding box center [864, 366] width 13 height 10
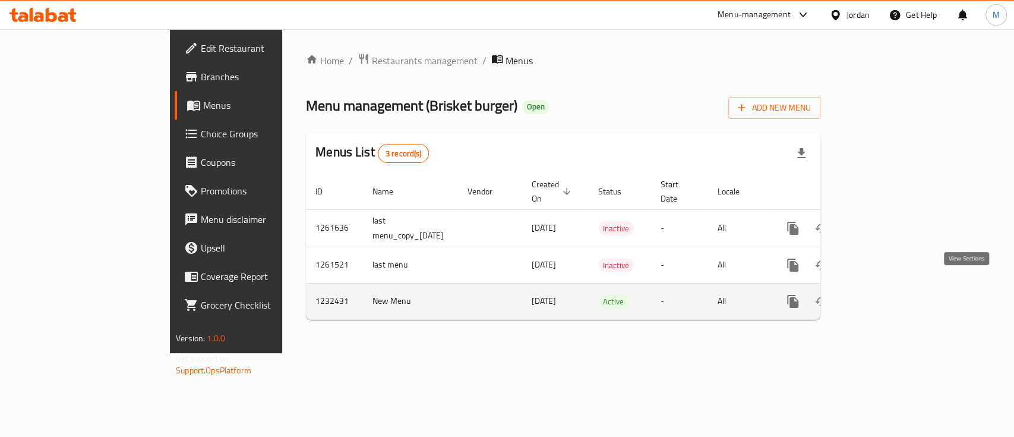
click at [886, 294] on icon "enhanced table" at bounding box center [879, 301] width 14 height 14
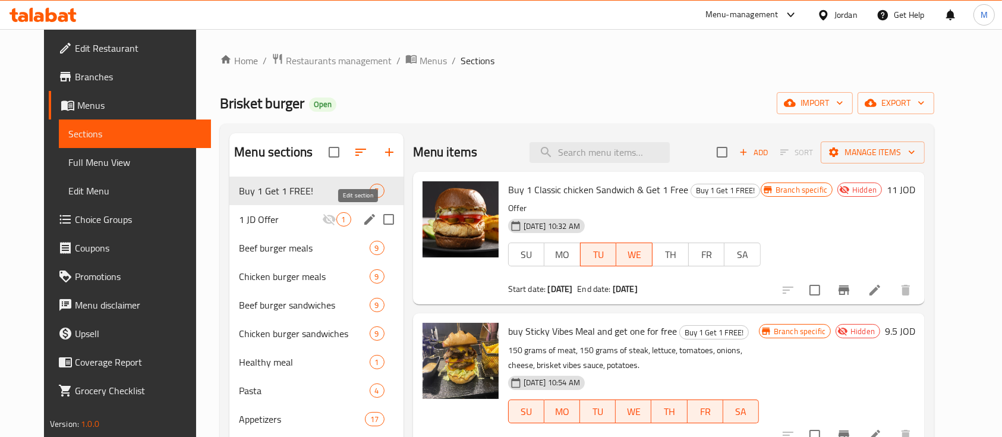
click at [362, 221] on icon "edit" at bounding box center [369, 219] width 14 height 14
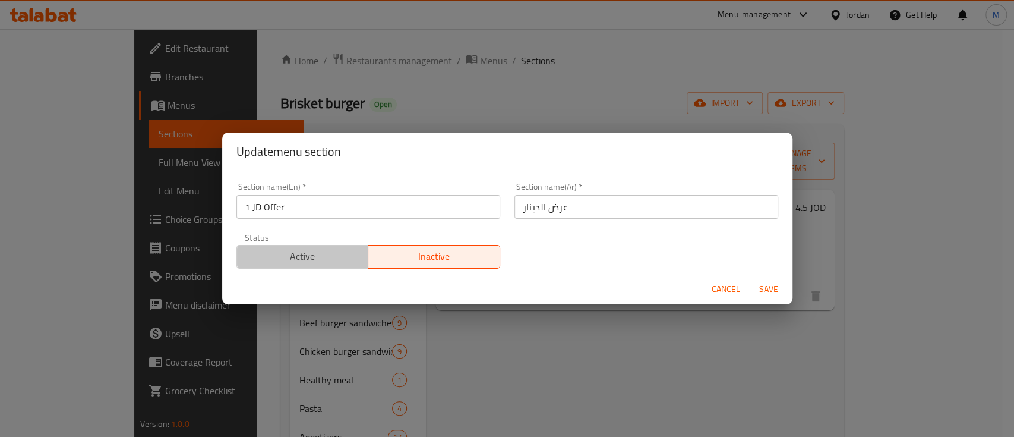
click at [317, 254] on span "Active" at bounding box center [303, 256] width 122 height 17
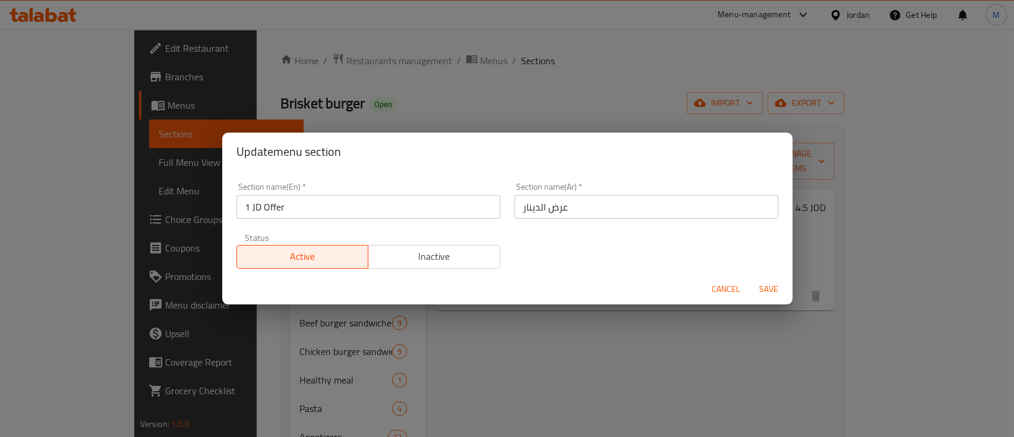
click at [768, 285] on span "Save" at bounding box center [769, 289] width 29 height 15
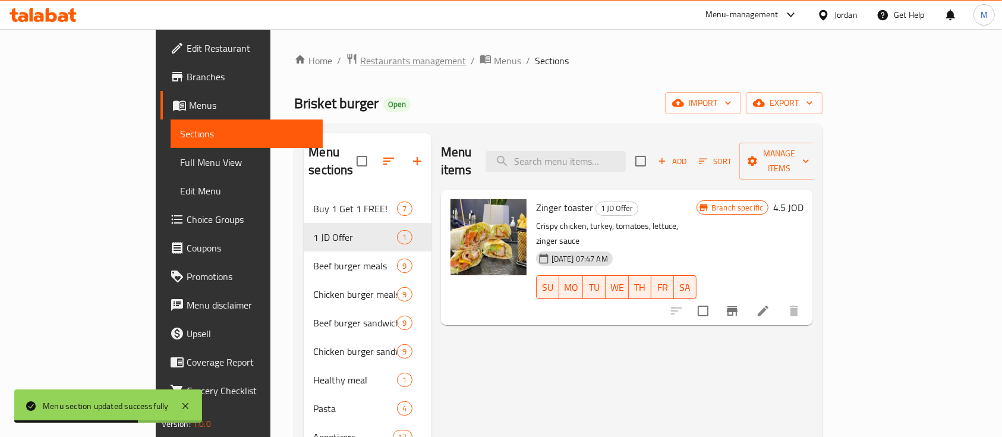
click at [360, 59] on span "Restaurants management" at bounding box center [413, 60] width 106 height 14
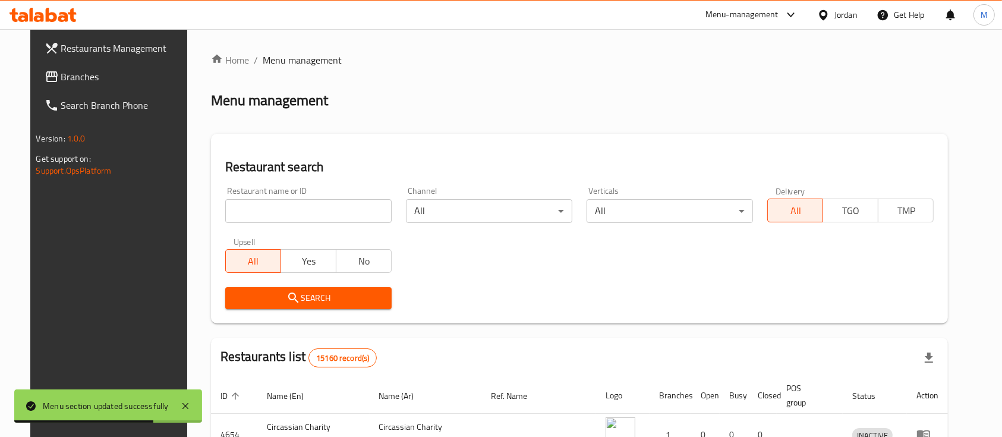
click at [333, 211] on input "search" at bounding box center [308, 211] width 166 height 24
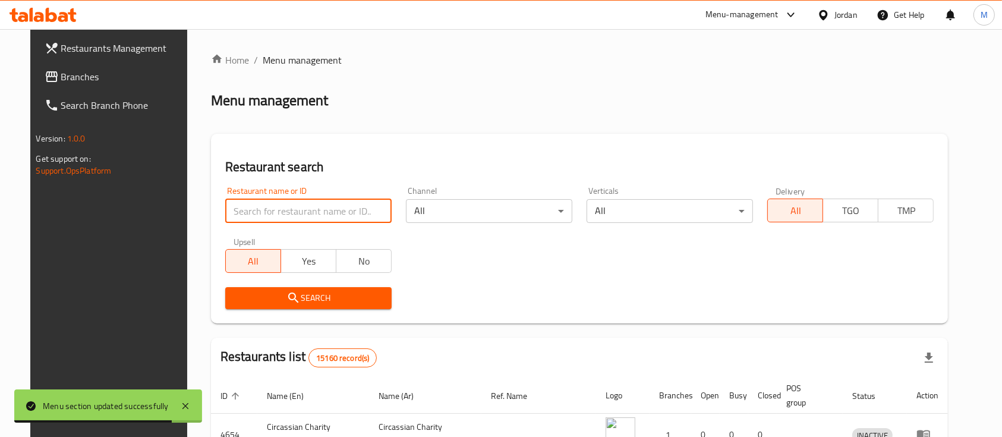
paste input "695691"
type input "695691"
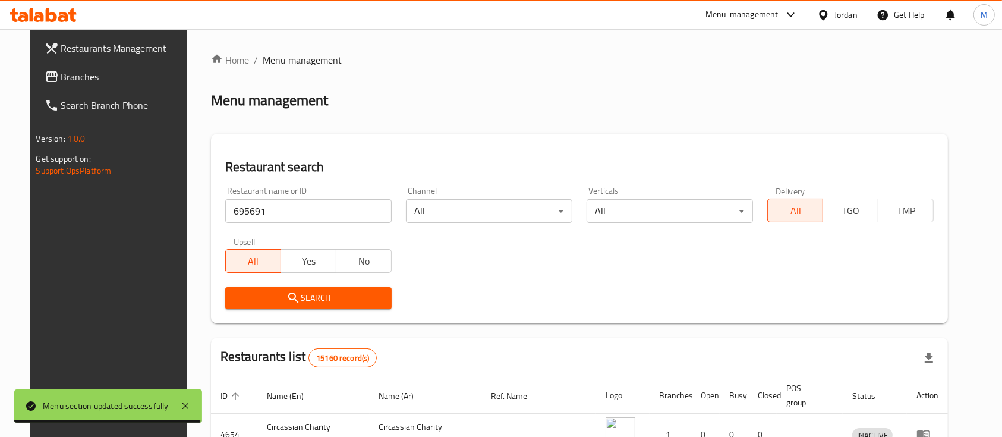
click at [340, 297] on span "Search" at bounding box center [308, 298] width 147 height 15
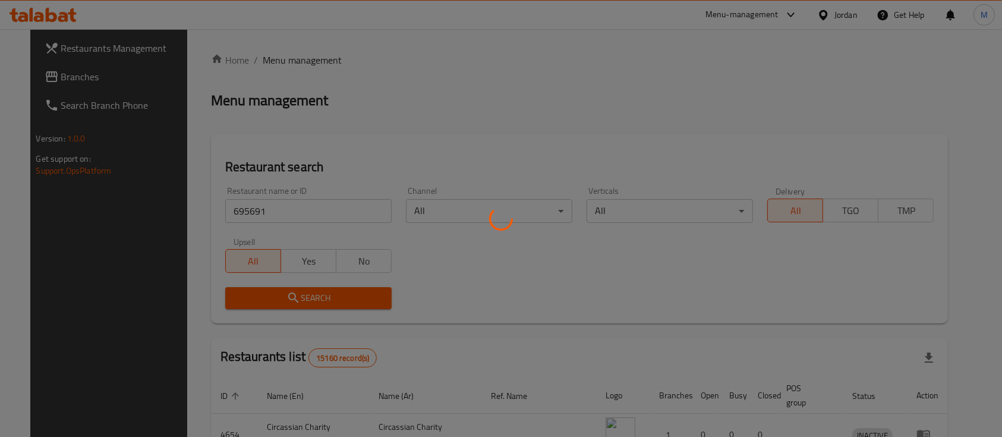
scroll to position [70, 0]
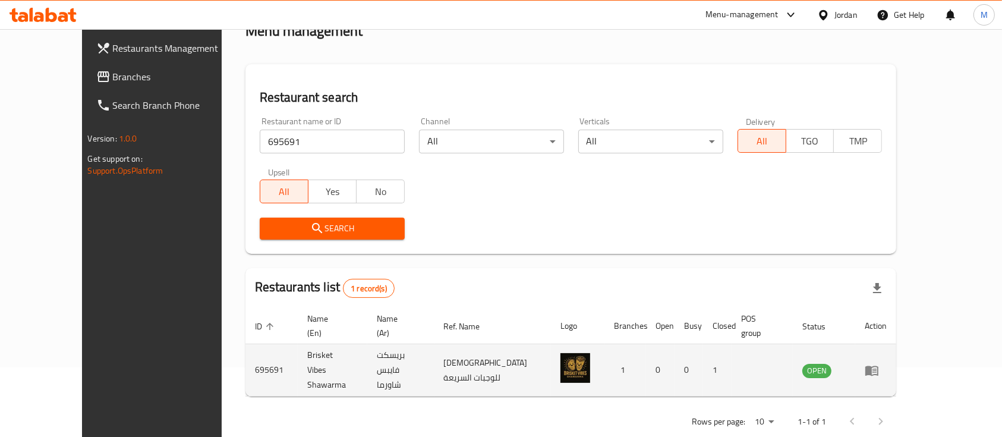
click at [879, 363] on icon "enhanced table" at bounding box center [872, 370] width 14 height 14
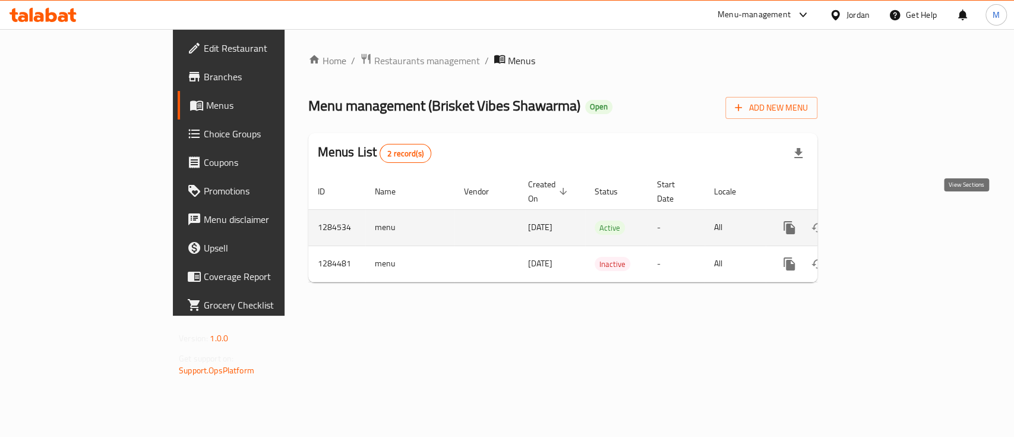
click at [890, 213] on link "enhanced table" at bounding box center [875, 227] width 29 height 29
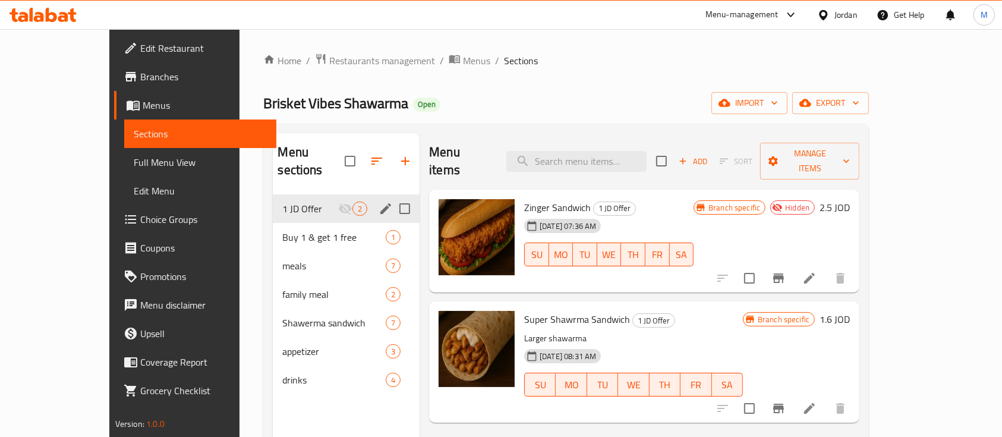
click at [377, 200] on div "Menu sections" at bounding box center [386, 209] width 18 height 18
click at [379, 201] on icon "edit" at bounding box center [386, 208] width 14 height 14
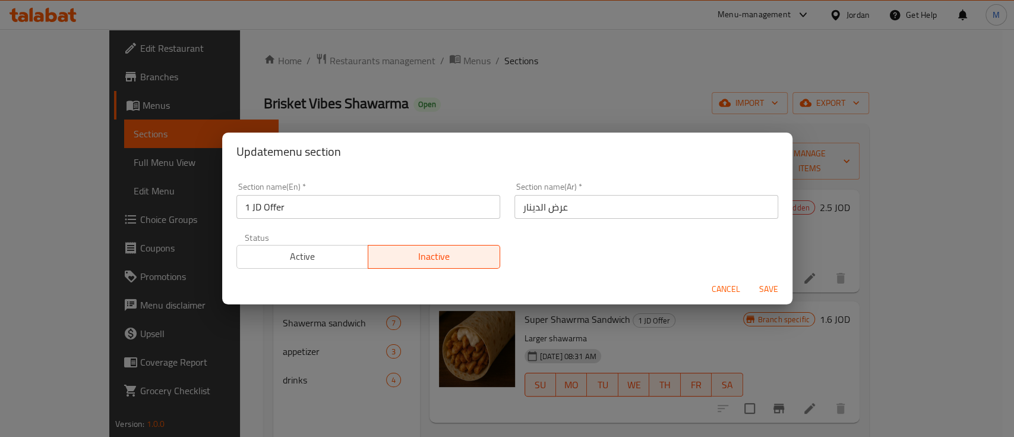
click at [362, 259] on button "Active" at bounding box center [303, 257] width 133 height 24
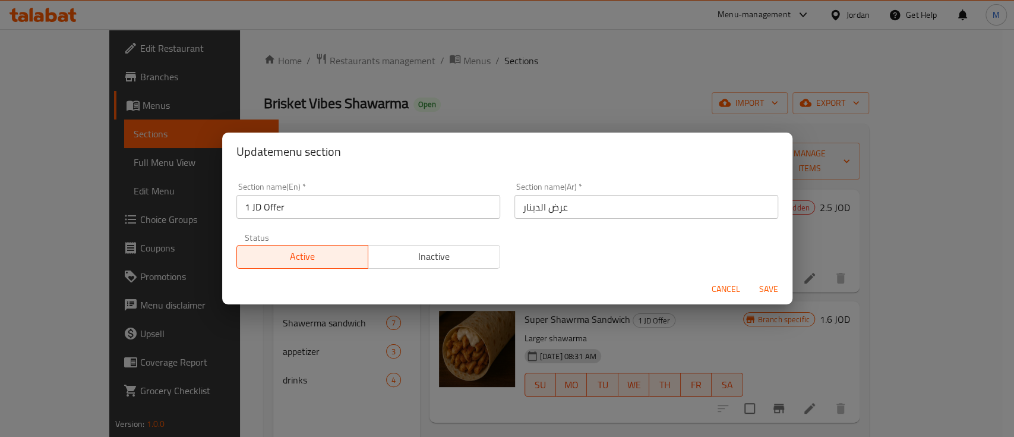
click at [770, 285] on span "Save" at bounding box center [769, 289] width 29 height 15
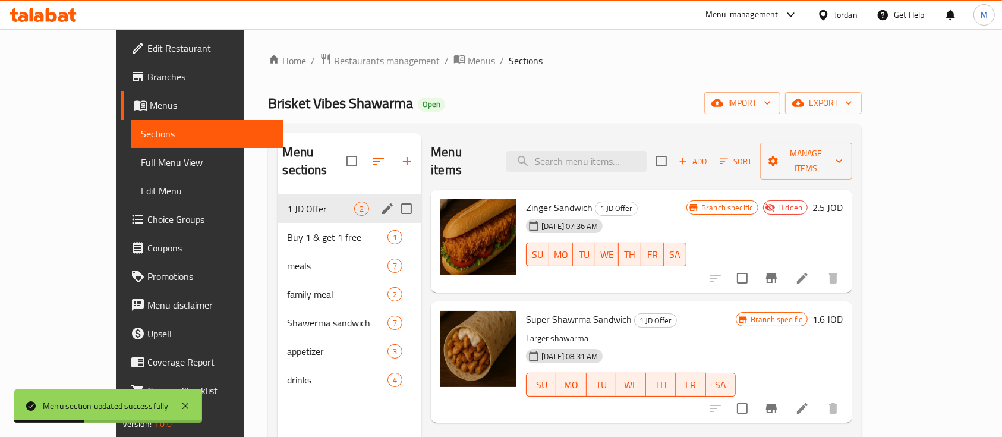
click at [334, 64] on span "Restaurants management" at bounding box center [387, 60] width 106 height 14
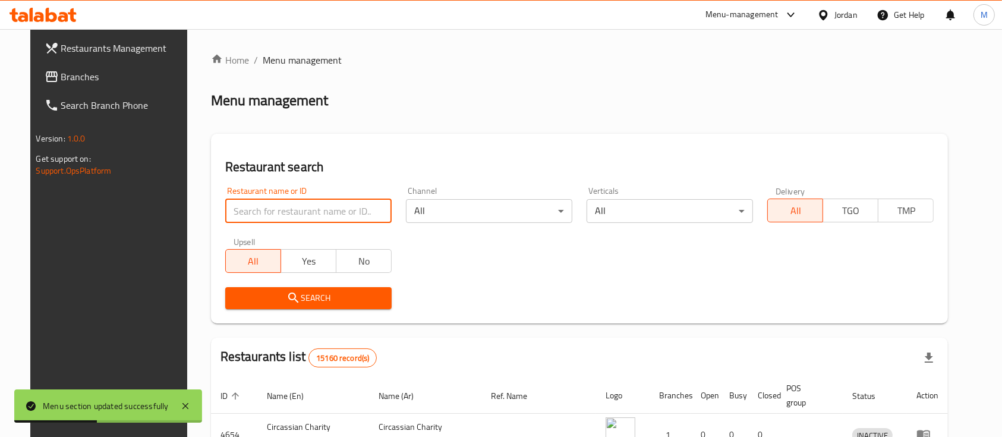
click at [279, 221] on input "search" at bounding box center [308, 211] width 166 height 24
paste input "695683"
type input "695683"
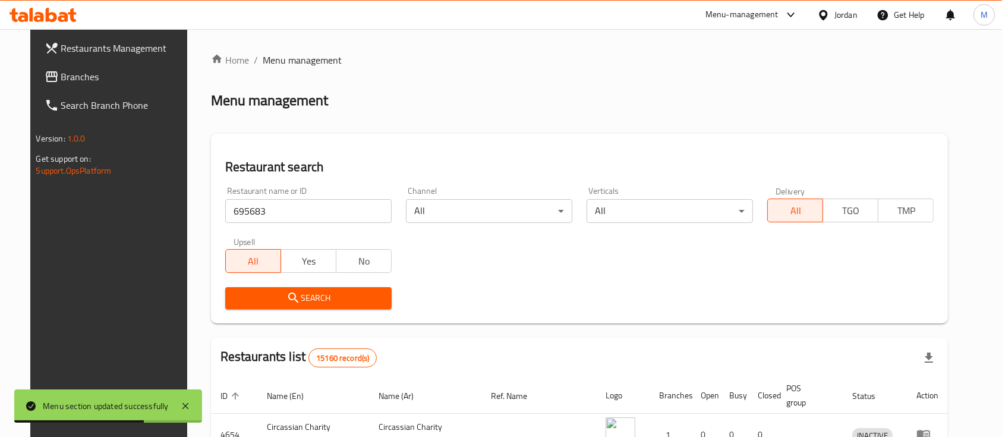
click at [354, 297] on span "Search" at bounding box center [308, 298] width 147 height 15
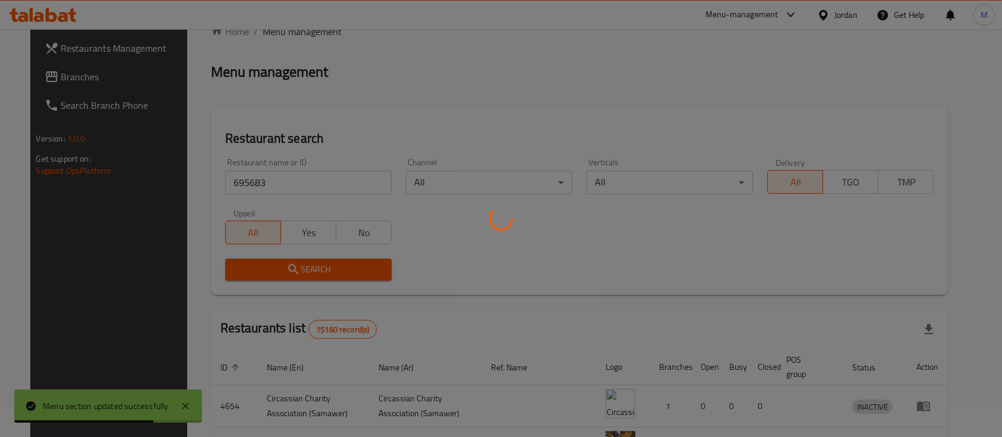
scroll to position [70, 0]
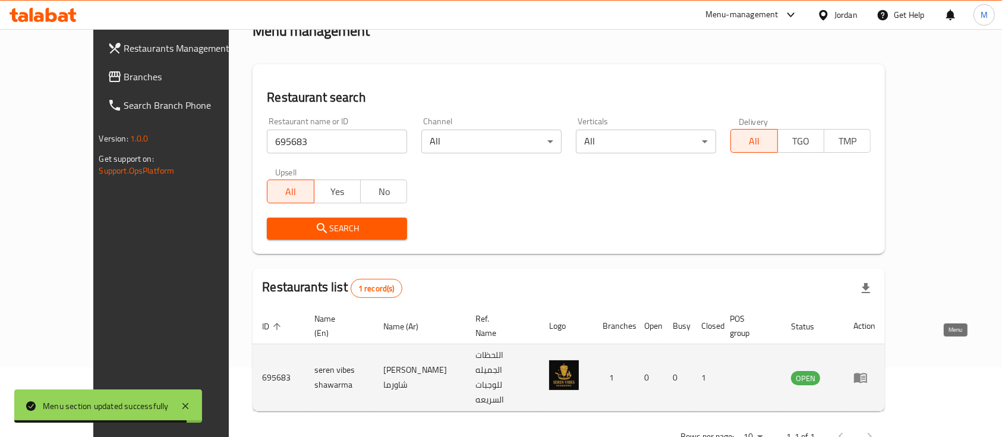
click at [867, 373] on icon "enhanced table" at bounding box center [860, 378] width 13 height 10
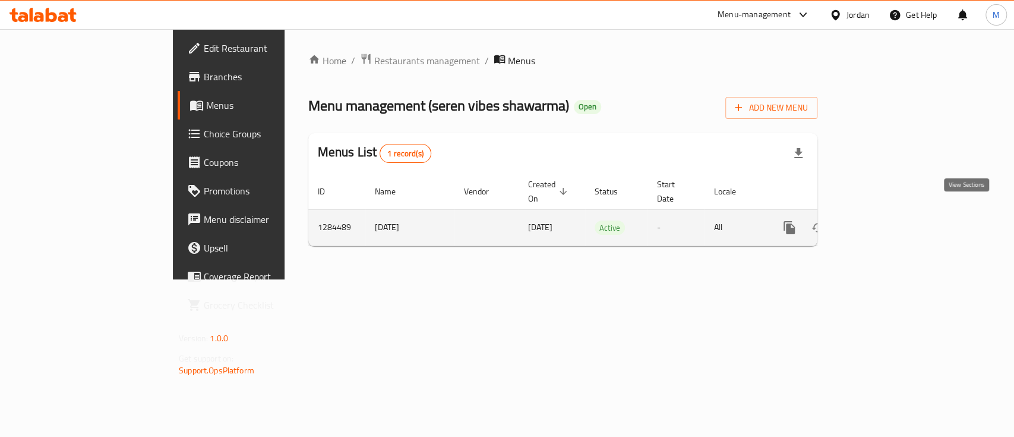
click at [890, 213] on link "enhanced table" at bounding box center [875, 227] width 29 height 29
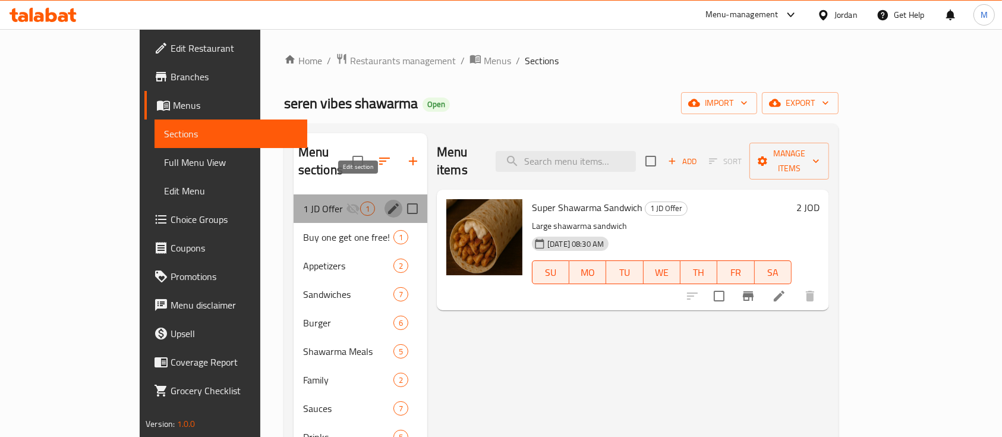
click at [388, 203] on icon "edit" at bounding box center [393, 208] width 11 height 11
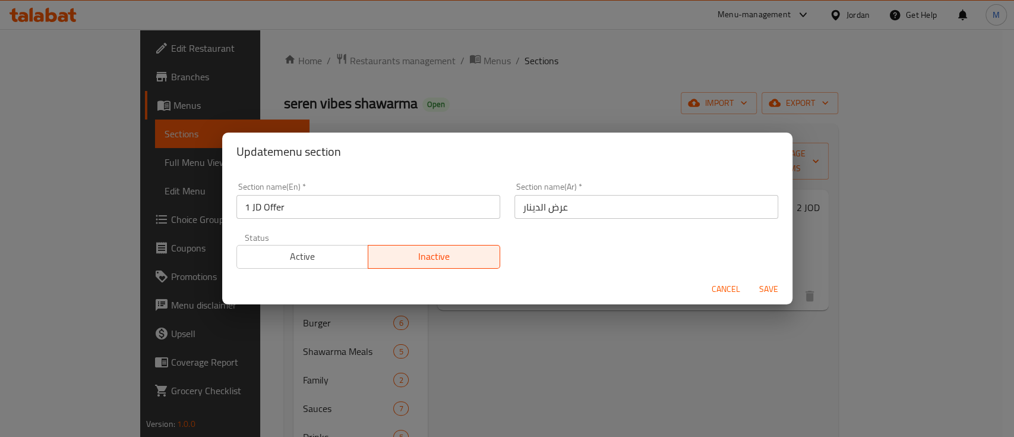
click at [317, 249] on span "Active" at bounding box center [303, 256] width 122 height 17
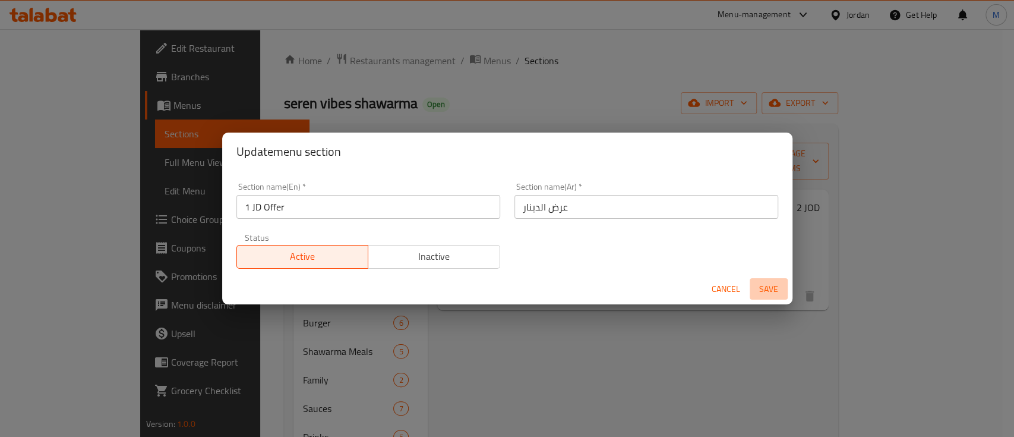
click at [774, 285] on span "Save" at bounding box center [769, 289] width 29 height 15
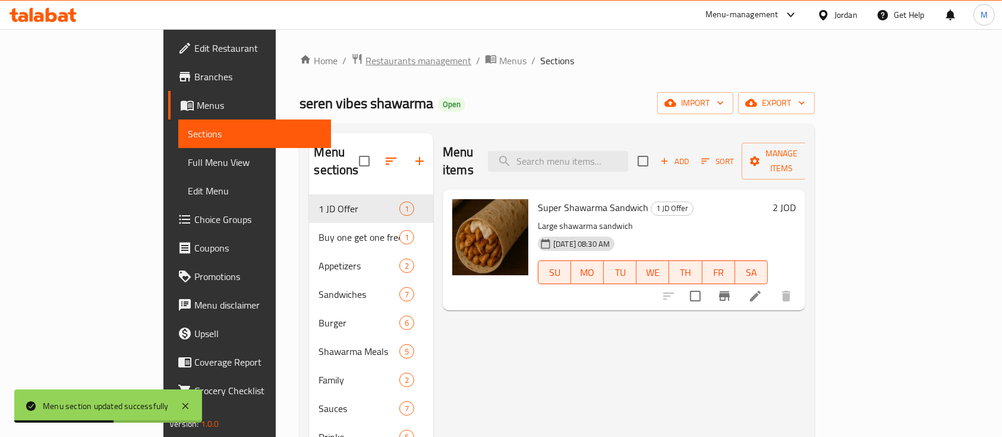
click at [365, 62] on span "Restaurants management" at bounding box center [418, 60] width 106 height 14
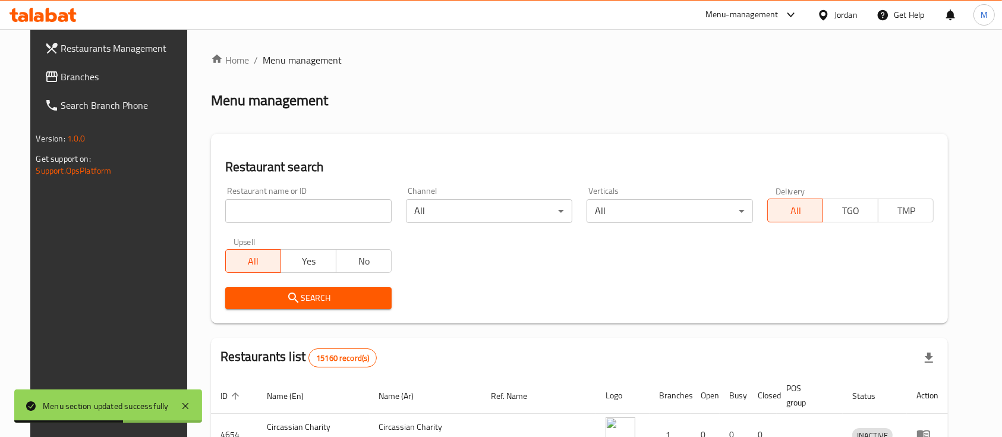
click at [334, 203] on input "search" at bounding box center [308, 211] width 166 height 24
paste input "695681"
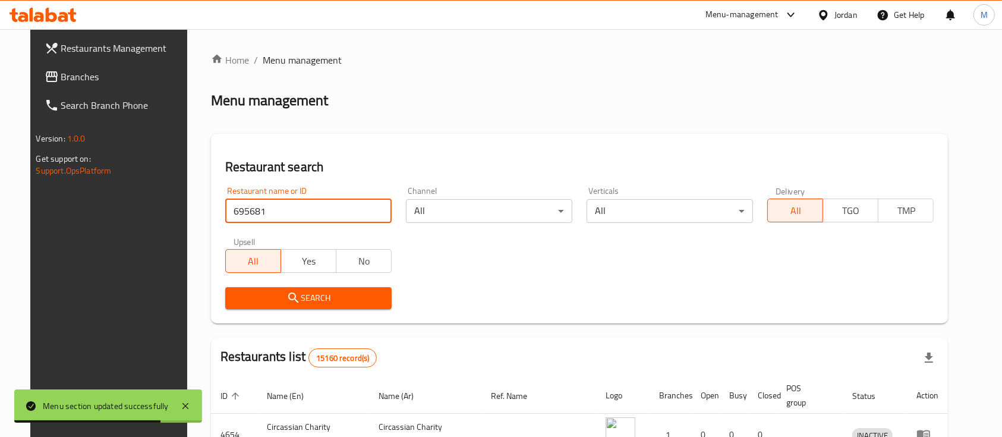
type input "695681"
click at [330, 291] on span "Search" at bounding box center [308, 298] width 147 height 15
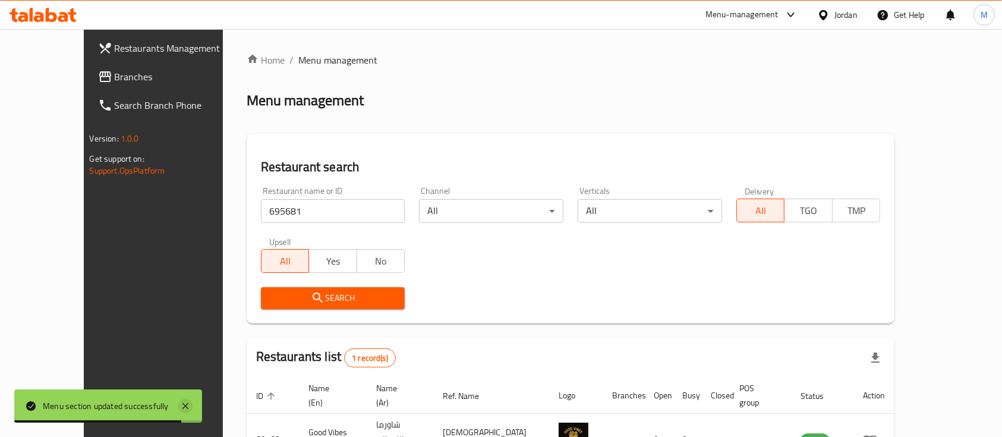
click at [189, 399] on icon at bounding box center [185, 406] width 14 height 14
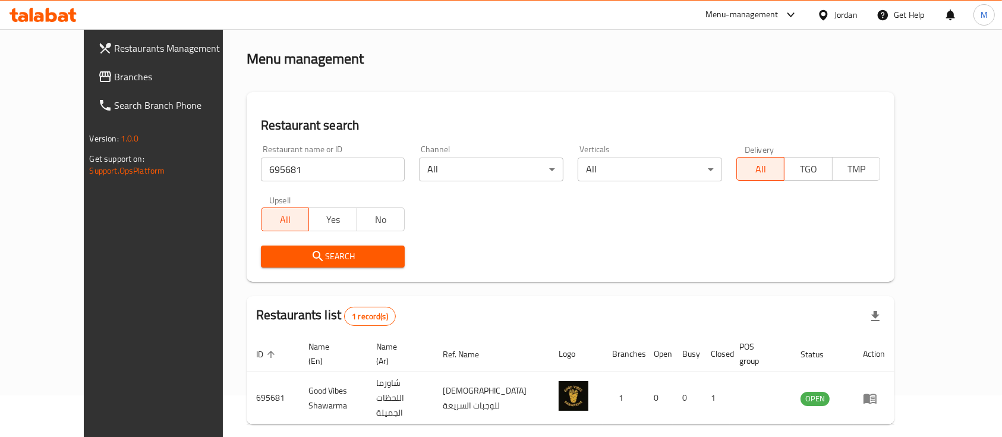
scroll to position [70, 0]
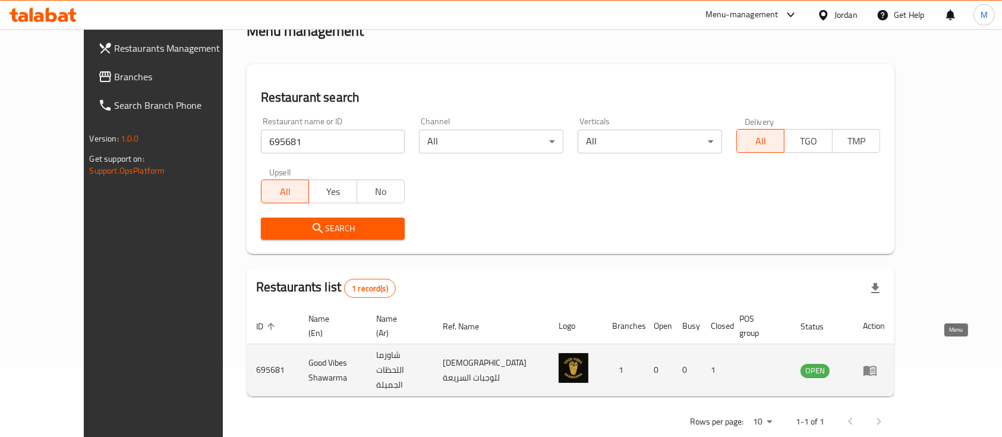
click at [877, 363] on icon "enhanced table" at bounding box center [870, 370] width 14 height 14
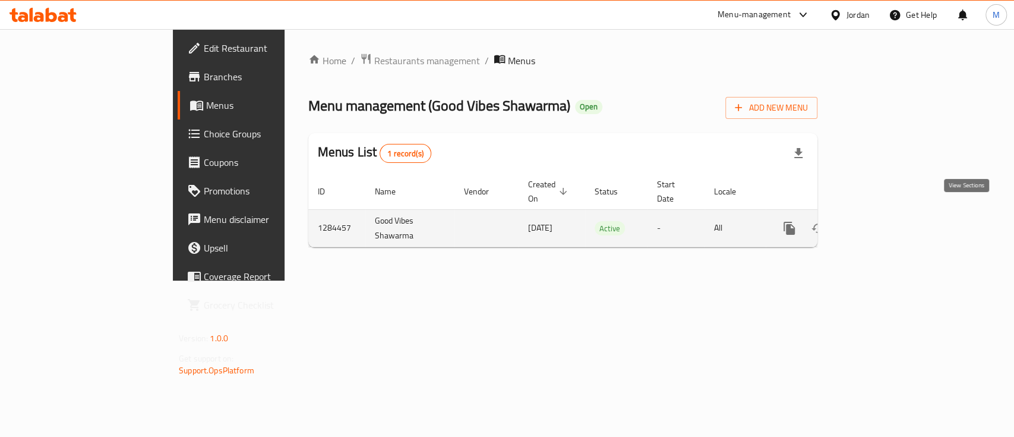
click at [881, 223] on icon "enhanced table" at bounding box center [875, 228] width 11 height 11
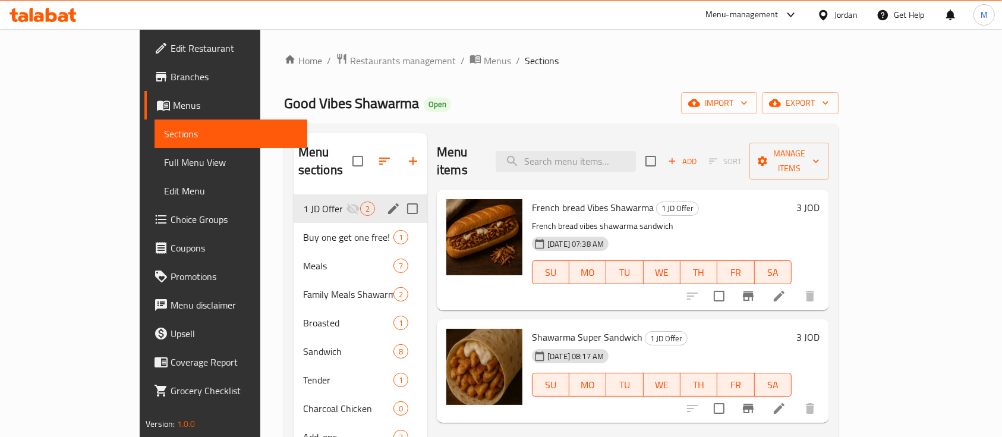
click at [386, 201] on icon "edit" at bounding box center [393, 208] width 14 height 14
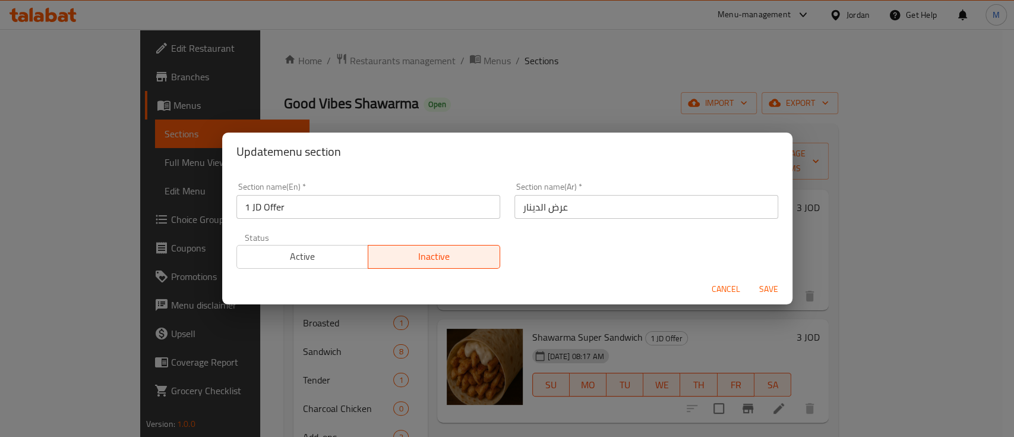
click at [294, 241] on div "Active Inactive" at bounding box center [369, 251] width 264 height 36
click at [301, 251] on span "Active" at bounding box center [303, 256] width 122 height 17
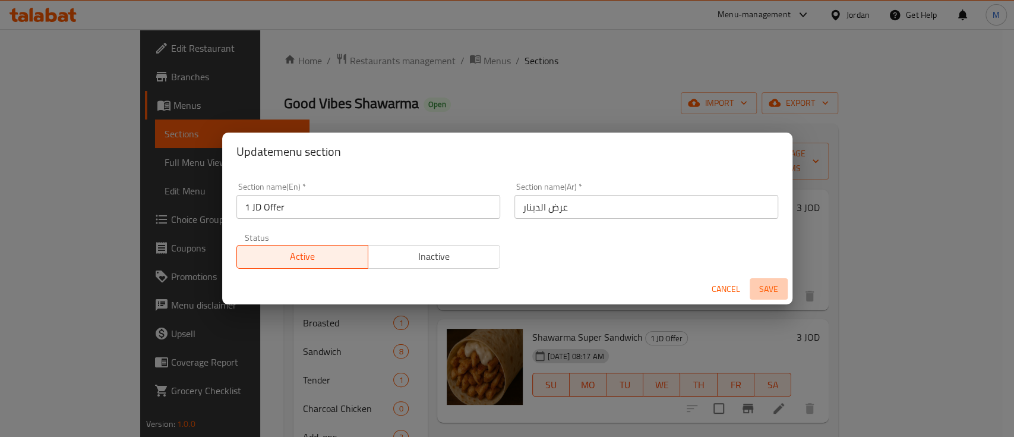
click at [764, 294] on span "Save" at bounding box center [769, 289] width 29 height 15
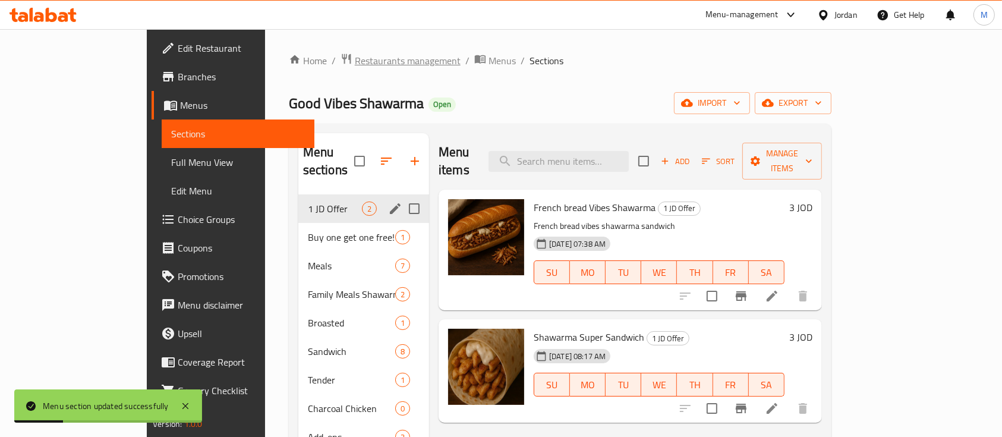
click at [355, 61] on span "Restaurants management" at bounding box center [408, 60] width 106 height 14
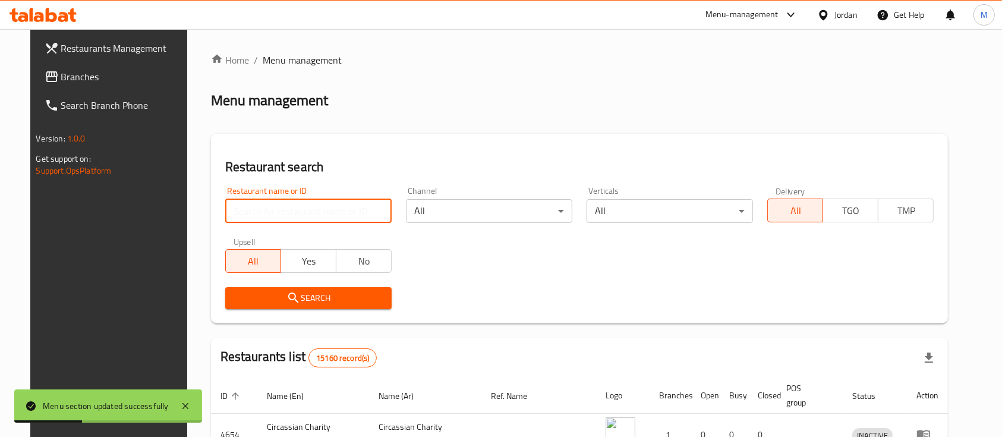
click at [323, 219] on input "search" at bounding box center [308, 211] width 166 height 24
paste input "685626"
type input "685626"
click at [353, 305] on span "Search" at bounding box center [308, 298] width 147 height 15
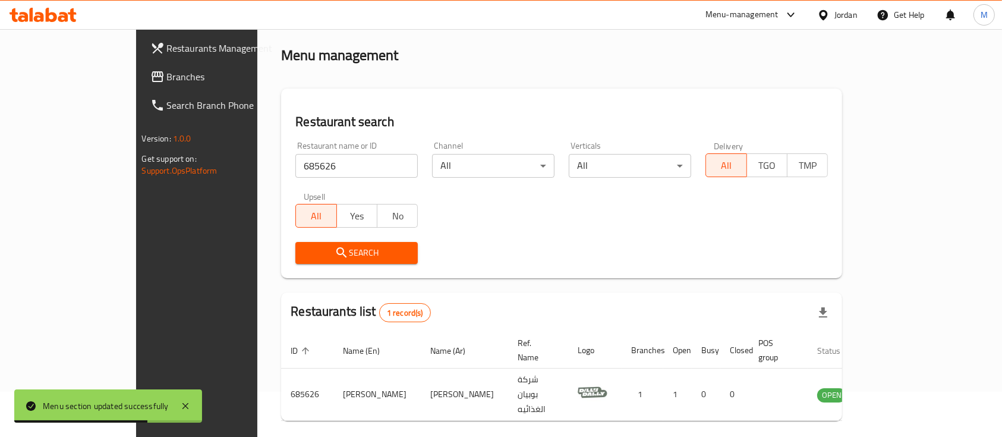
scroll to position [70, 0]
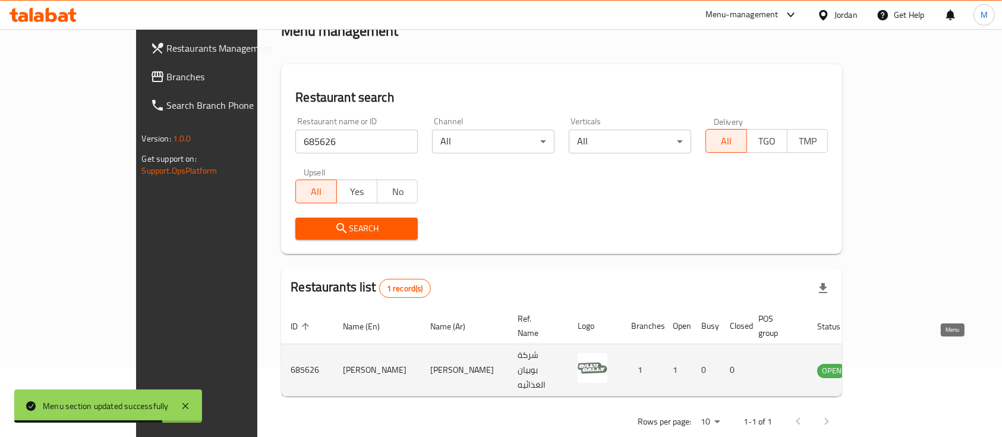
click at [893, 365] on icon "enhanced table" at bounding box center [886, 370] width 13 height 10
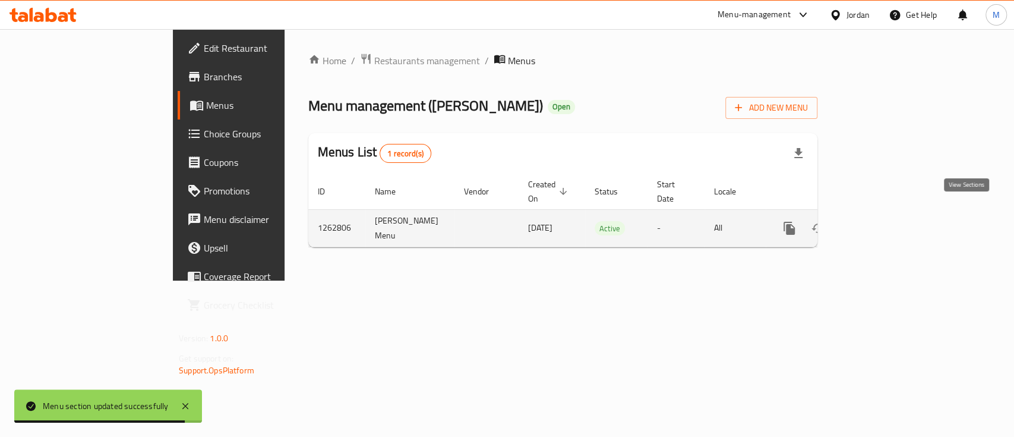
click at [890, 214] on link "enhanced table" at bounding box center [875, 228] width 29 height 29
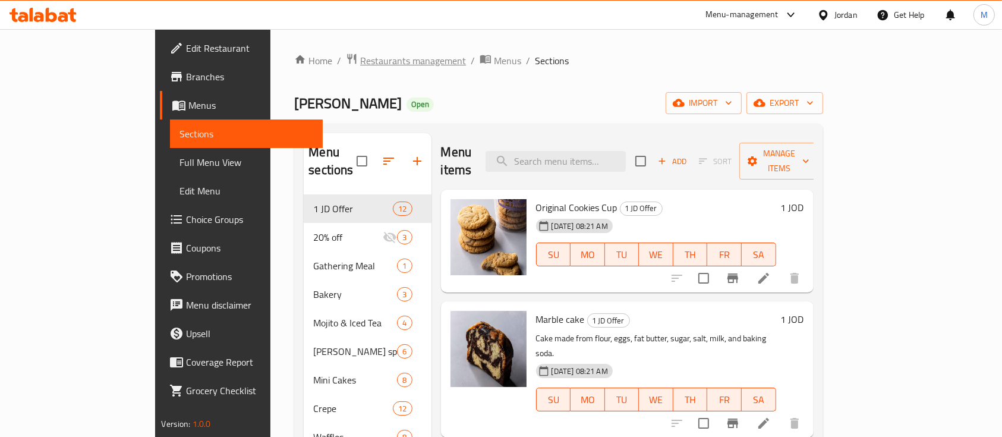
click at [360, 62] on span "Restaurants management" at bounding box center [413, 60] width 106 height 14
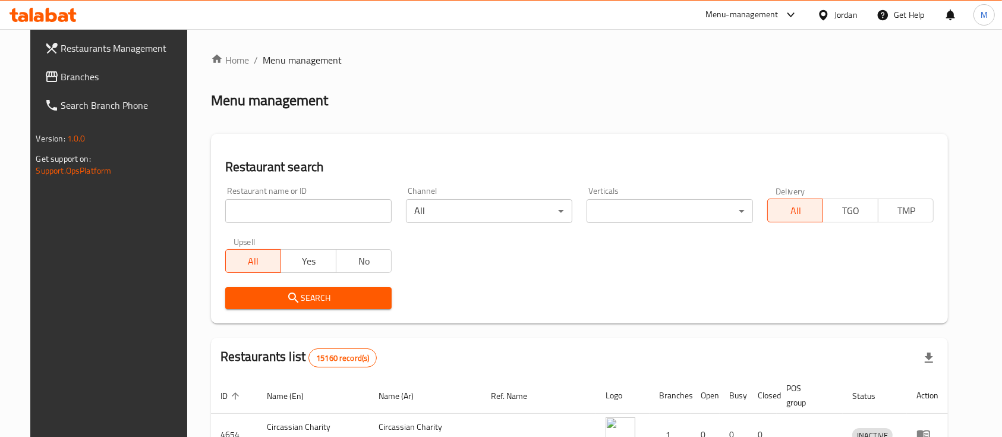
click at [320, 221] on input "search" at bounding box center [308, 211] width 166 height 24
paste input "695649"
type input "695649"
click at [349, 292] on span "Search" at bounding box center [308, 298] width 147 height 15
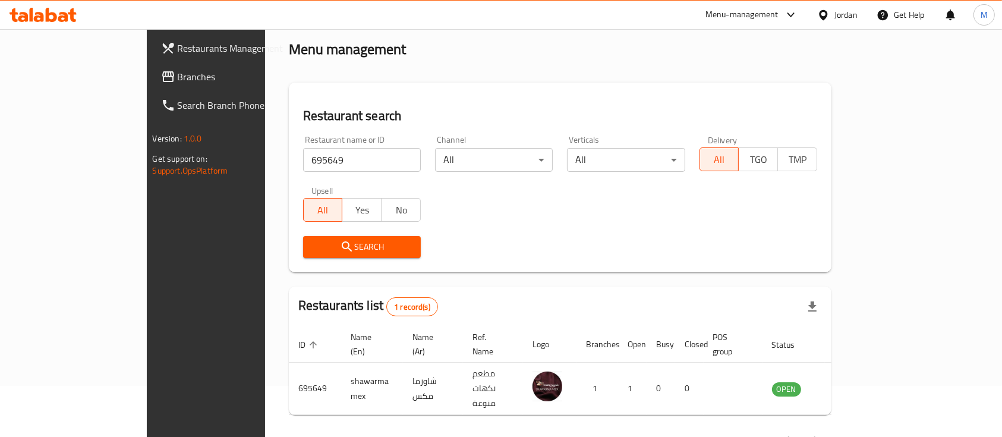
scroll to position [70, 0]
